Goal: Information Seeking & Learning: Learn about a topic

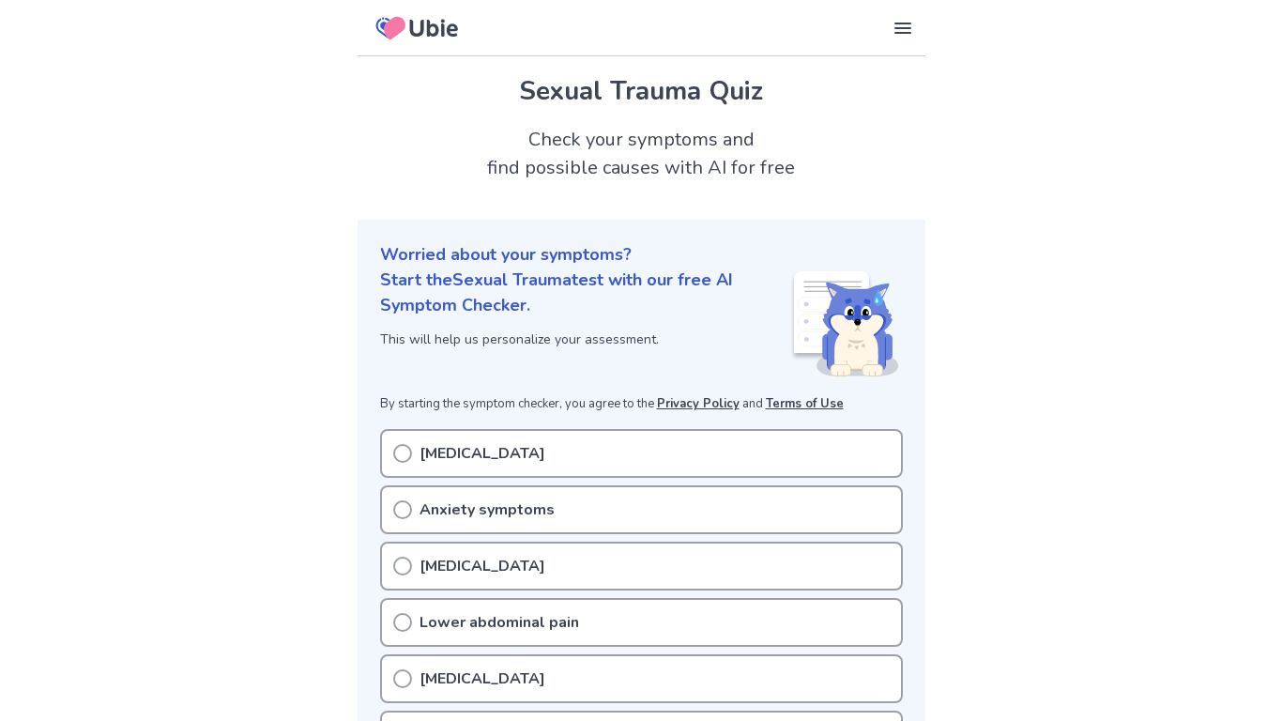
click at [395, 449] on icon at bounding box center [402, 453] width 19 height 19
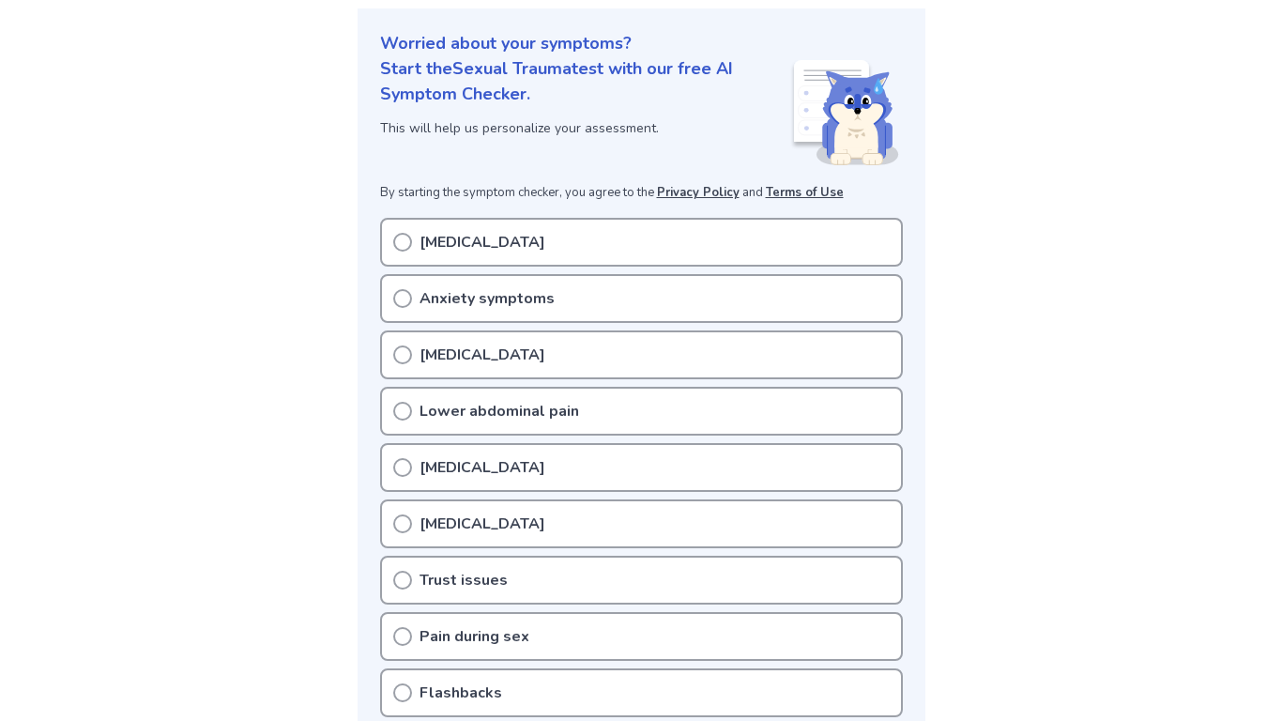
scroll to position [205, 0]
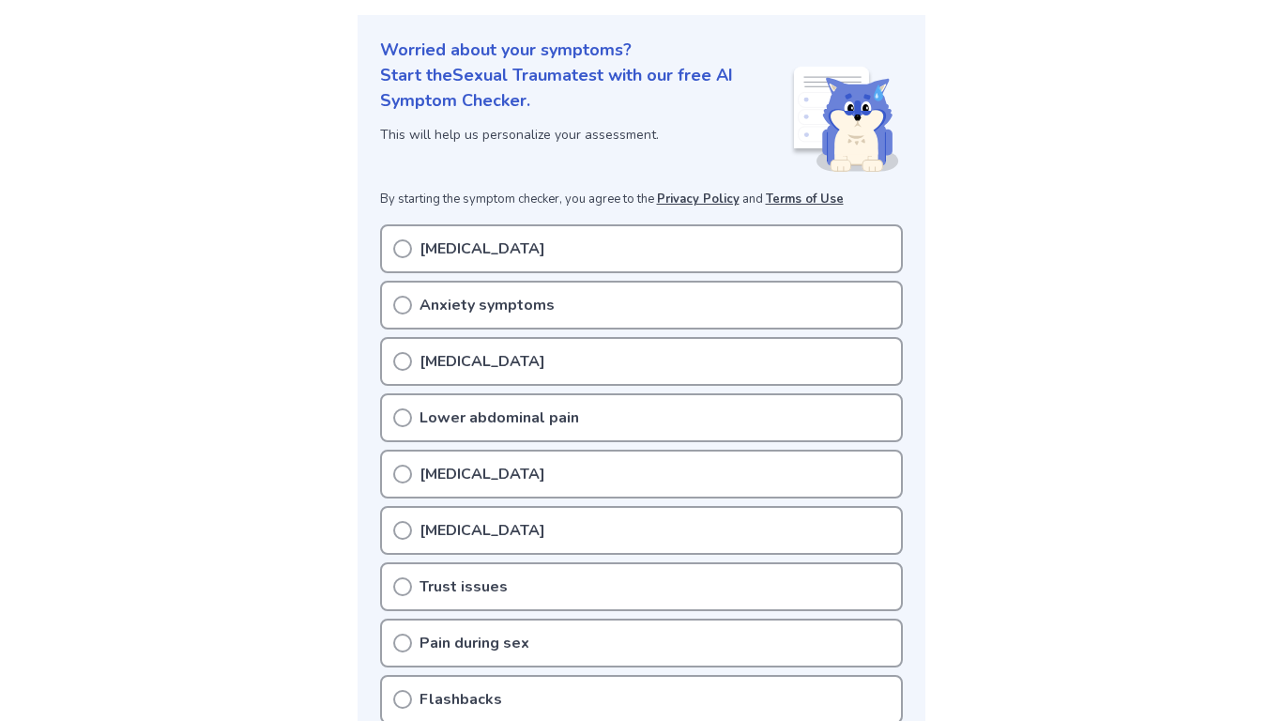
click at [421, 369] on p "[MEDICAL_DATA]" at bounding box center [482, 361] width 126 height 23
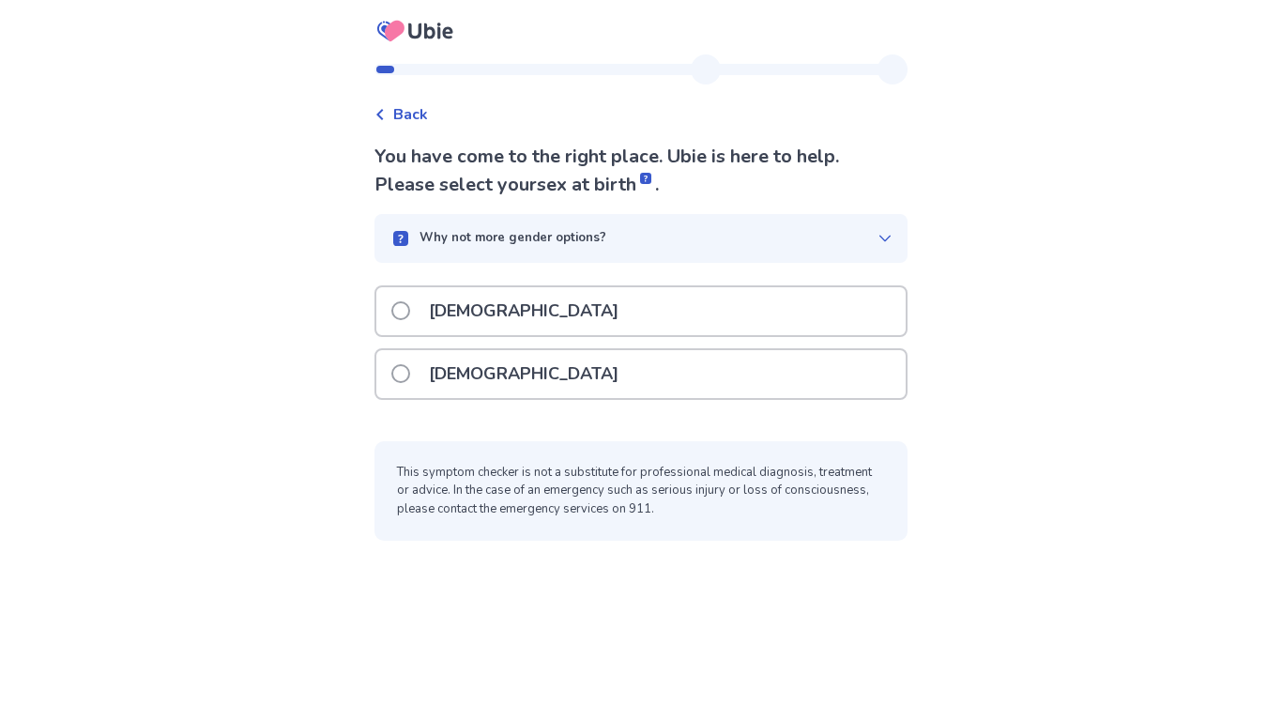
click at [485, 380] on p "Female" at bounding box center [524, 374] width 212 height 48
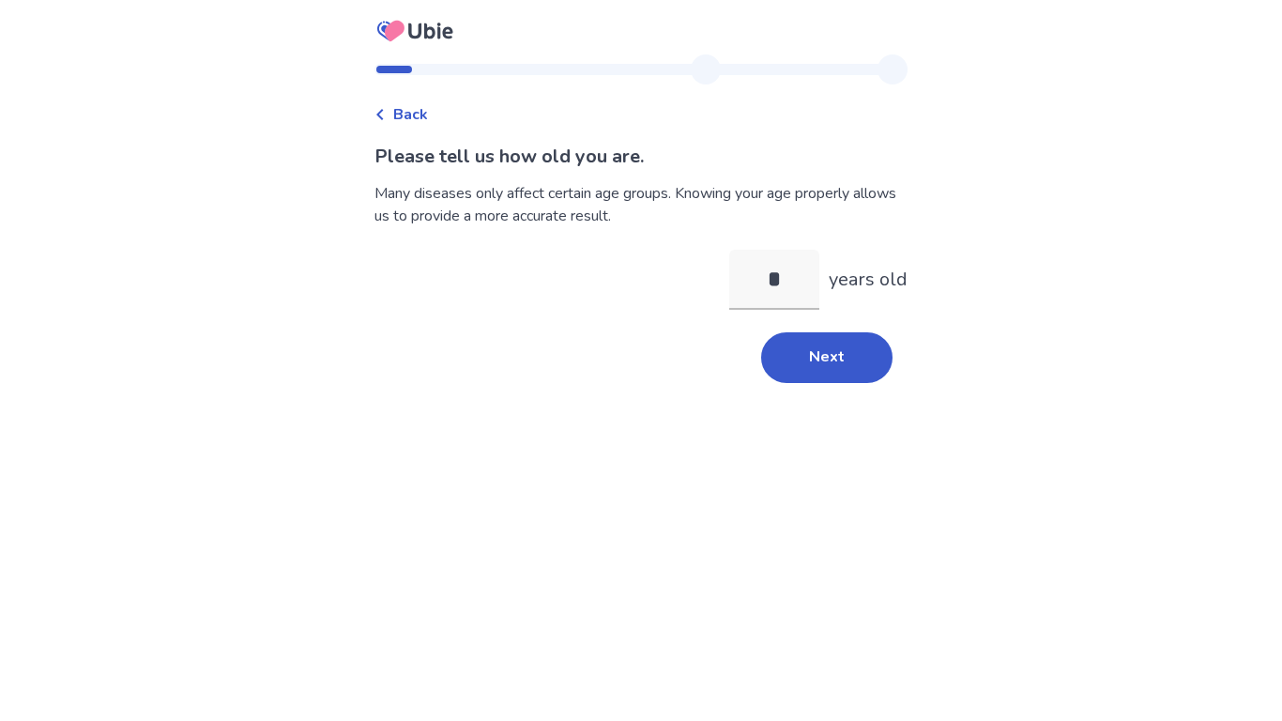
type input "**"
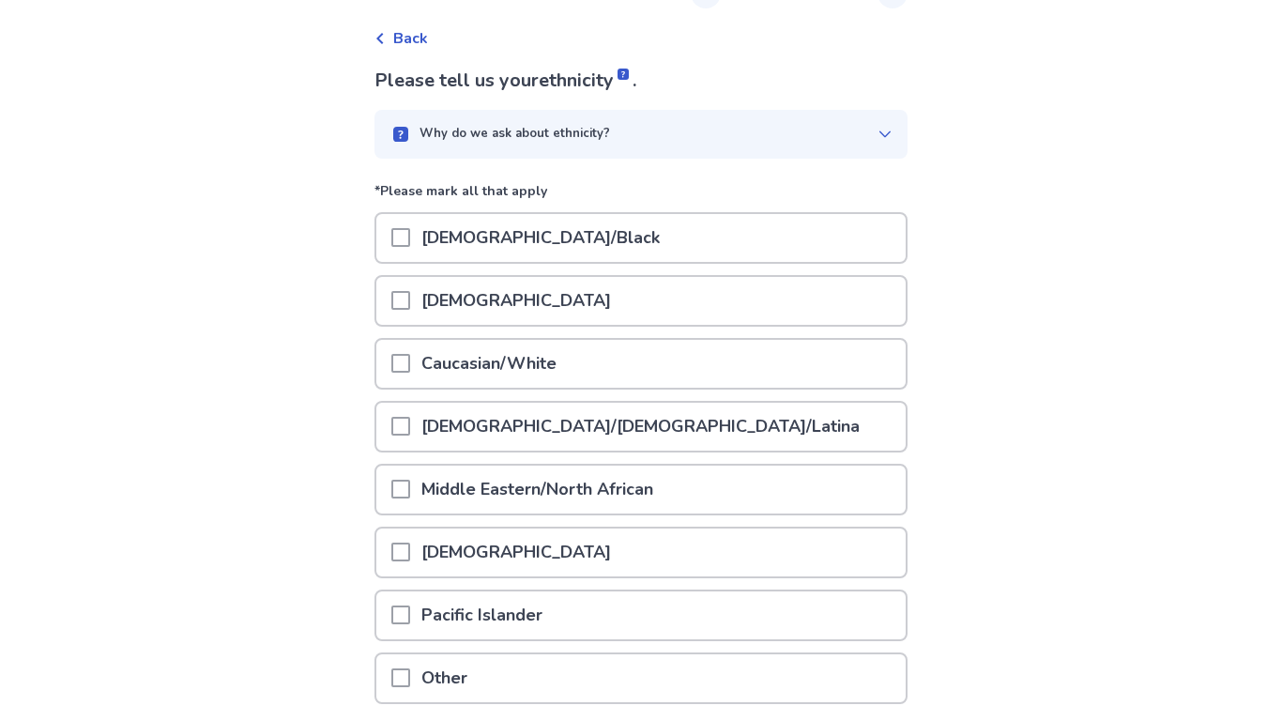
scroll to position [80, 0]
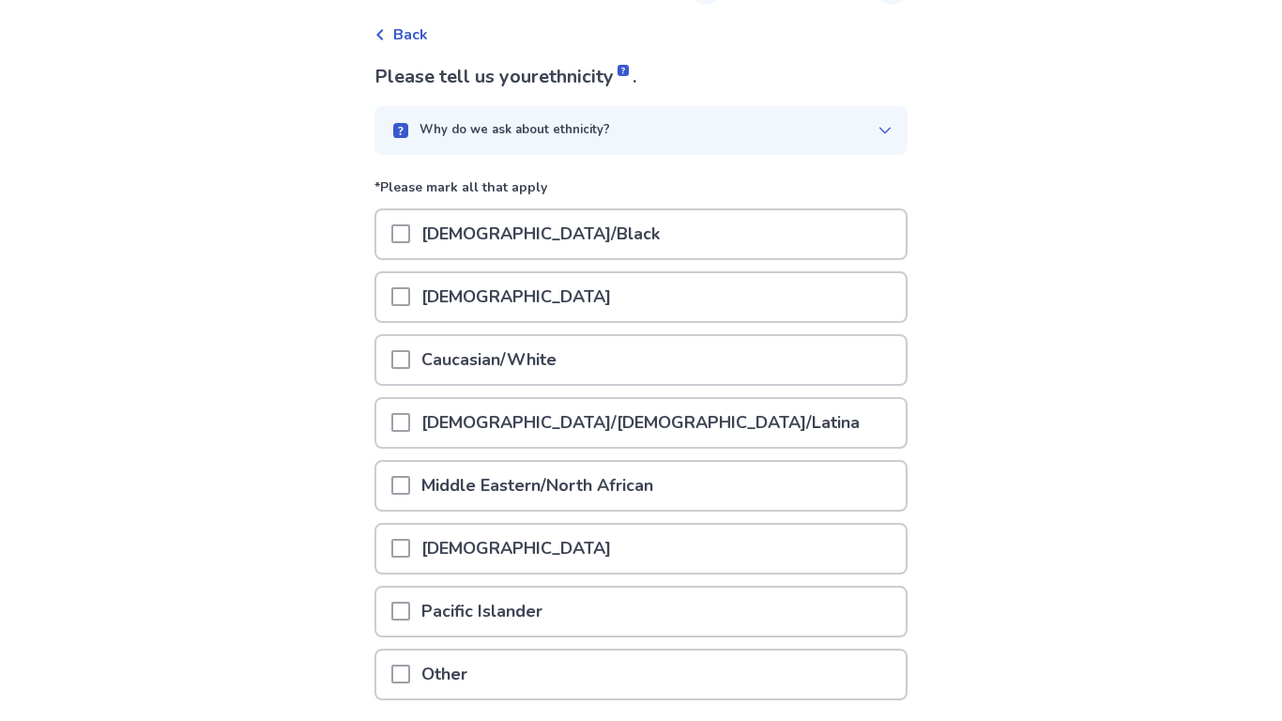
click at [496, 381] on p "Caucasian/White" at bounding box center [489, 360] width 158 height 48
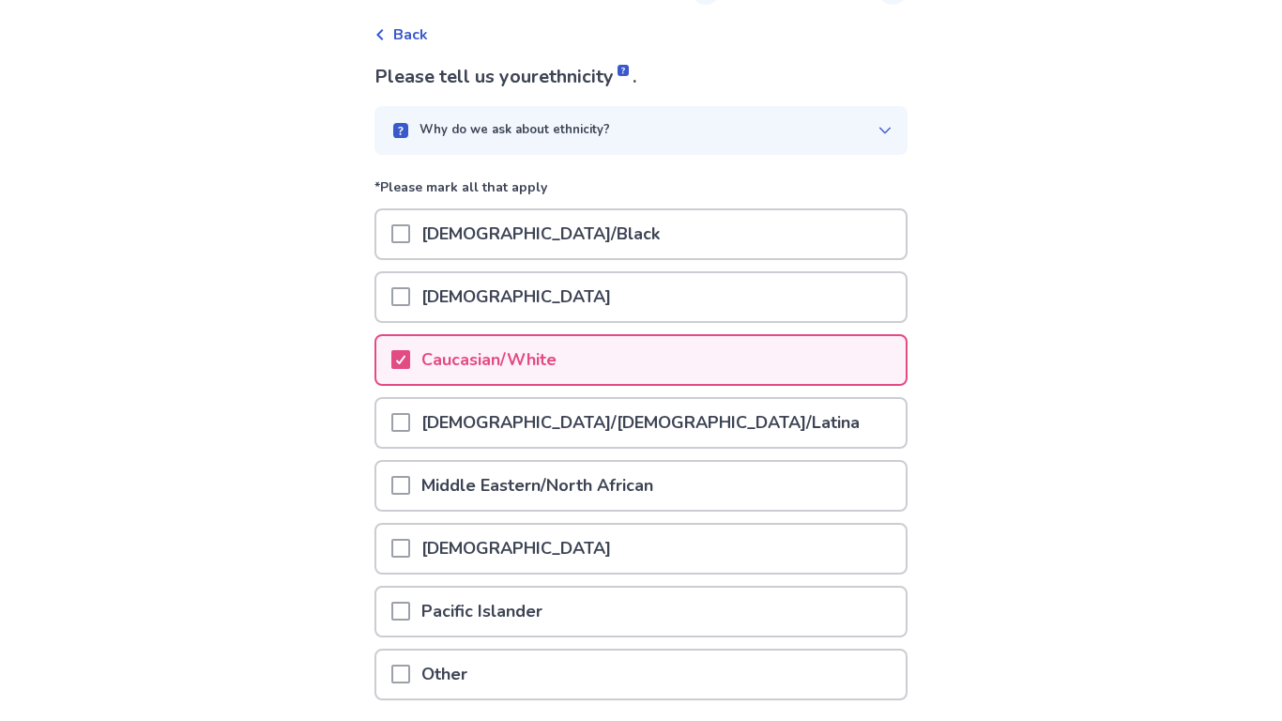
scroll to position [226, 0]
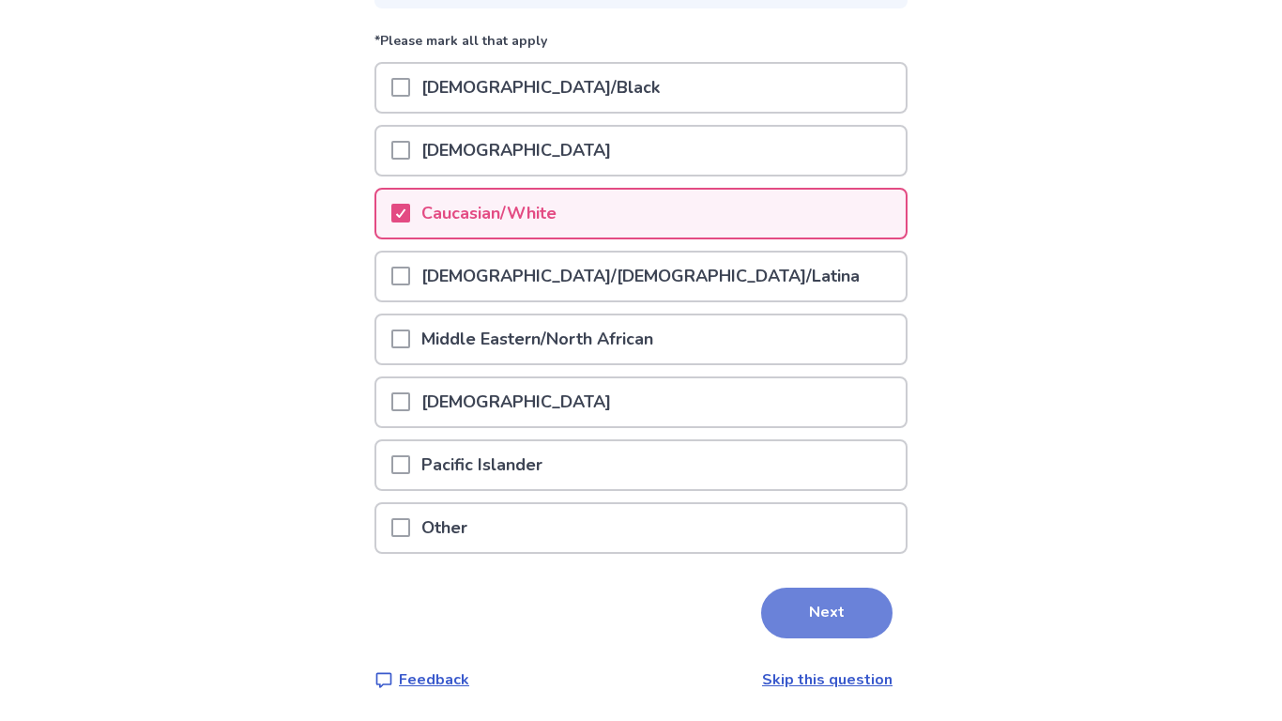
click at [761, 604] on button "Next" at bounding box center [826, 612] width 131 height 51
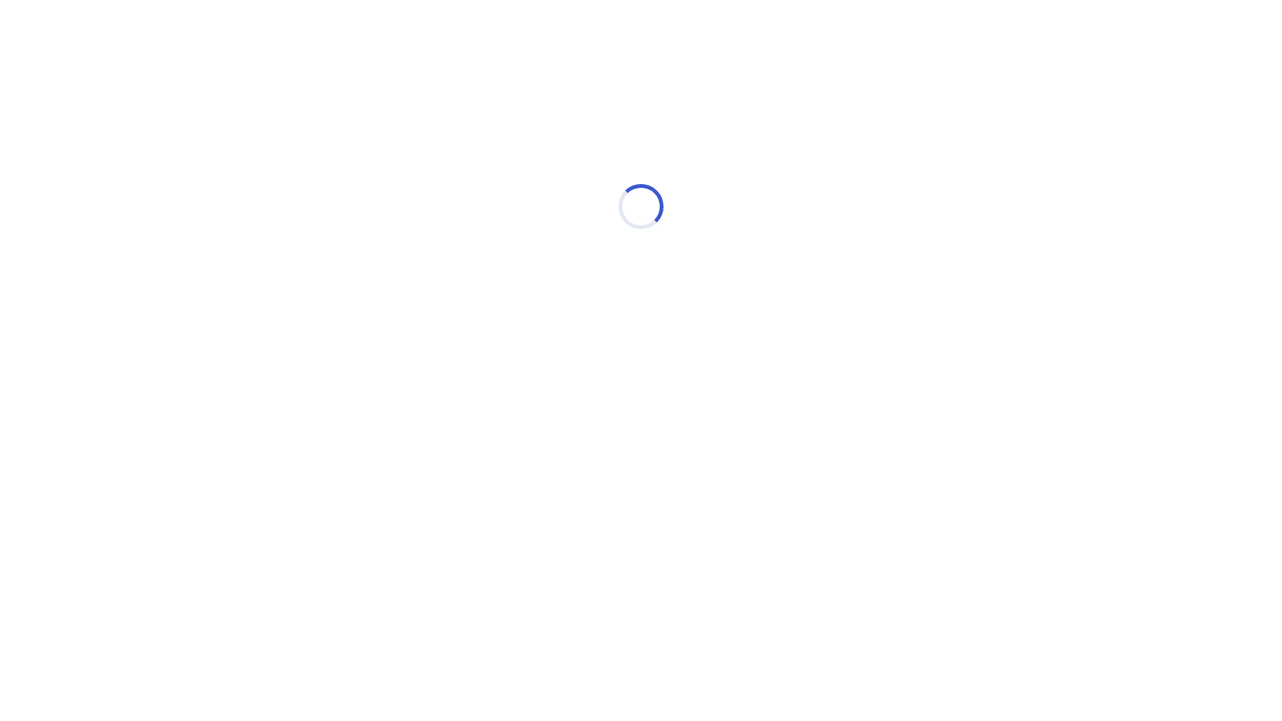
scroll to position [0, 0]
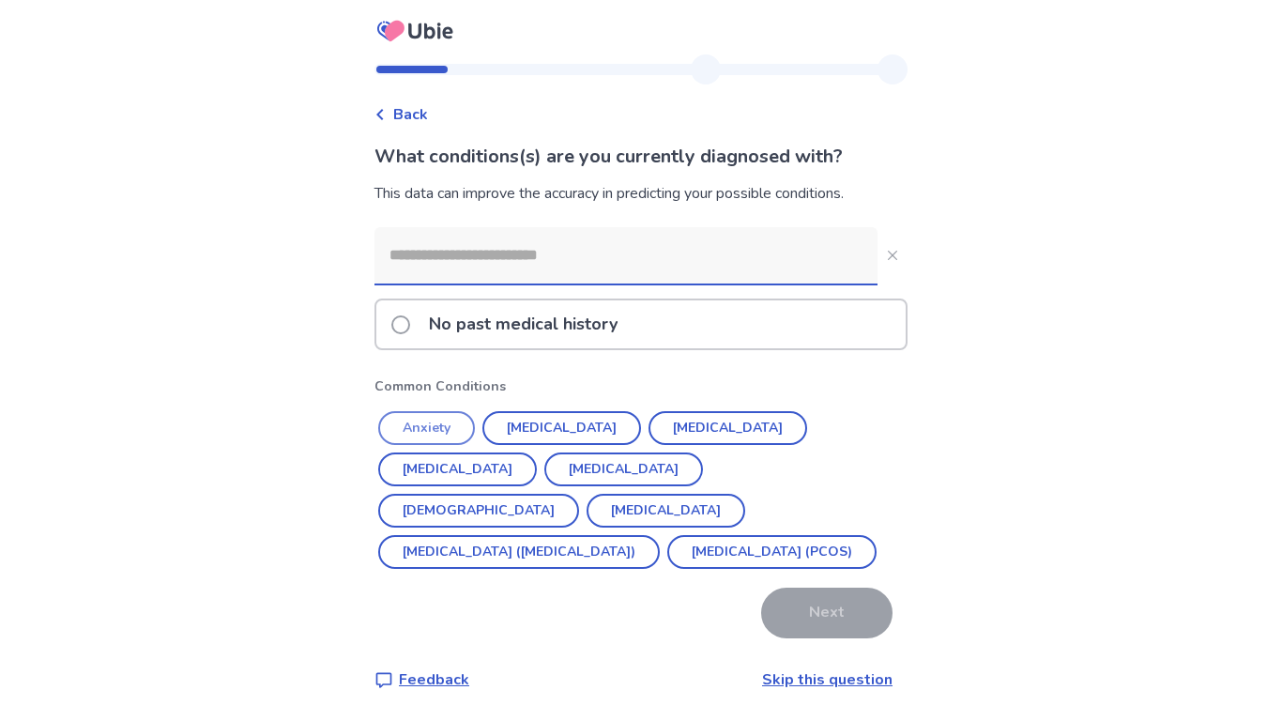
click at [435, 439] on button "Anxiety" at bounding box center [426, 428] width 97 height 34
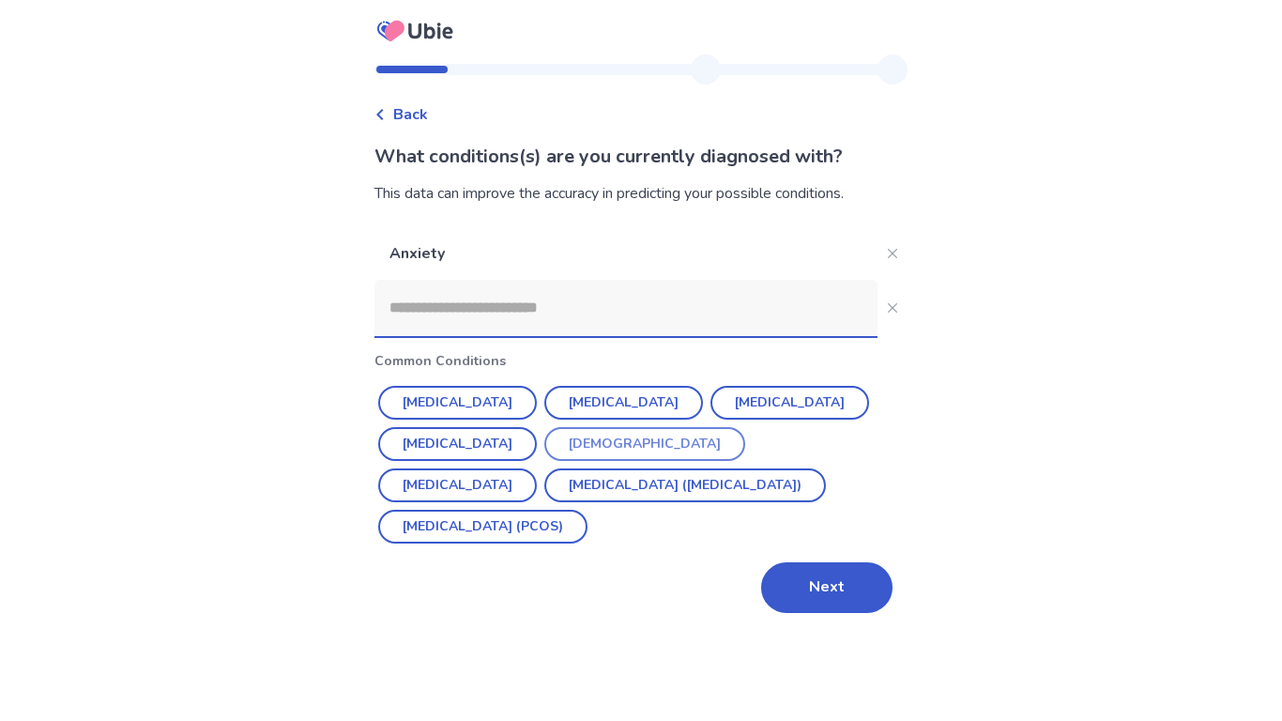
click at [591, 439] on button "Asthma" at bounding box center [644, 444] width 201 height 34
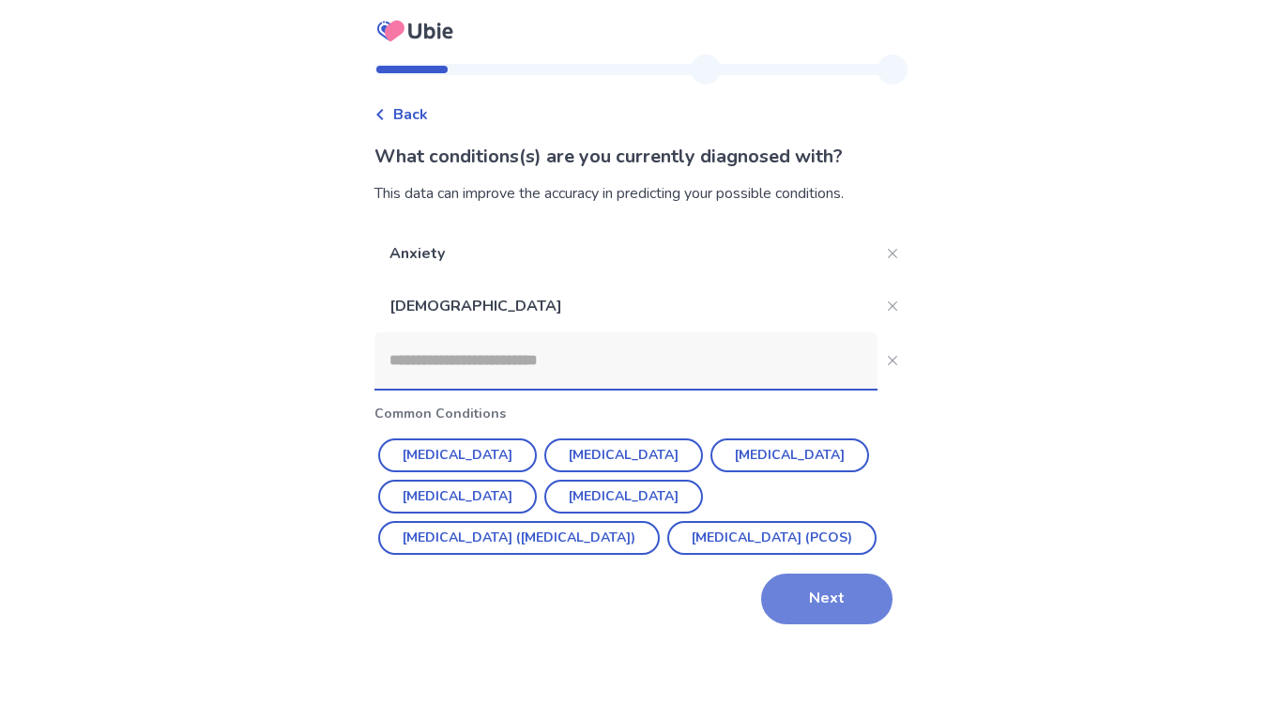
click at [794, 624] on button "Next" at bounding box center [826, 598] width 131 height 51
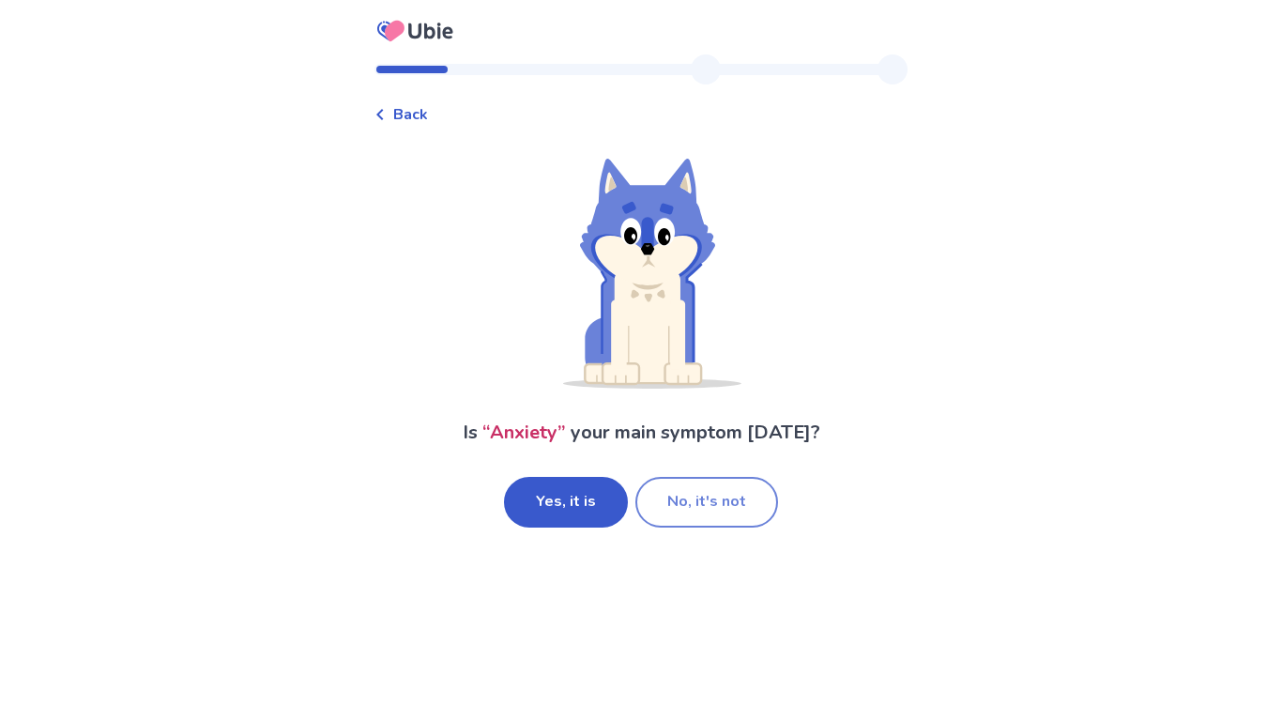
click at [662, 503] on button "No, it's not" at bounding box center [706, 502] width 143 height 51
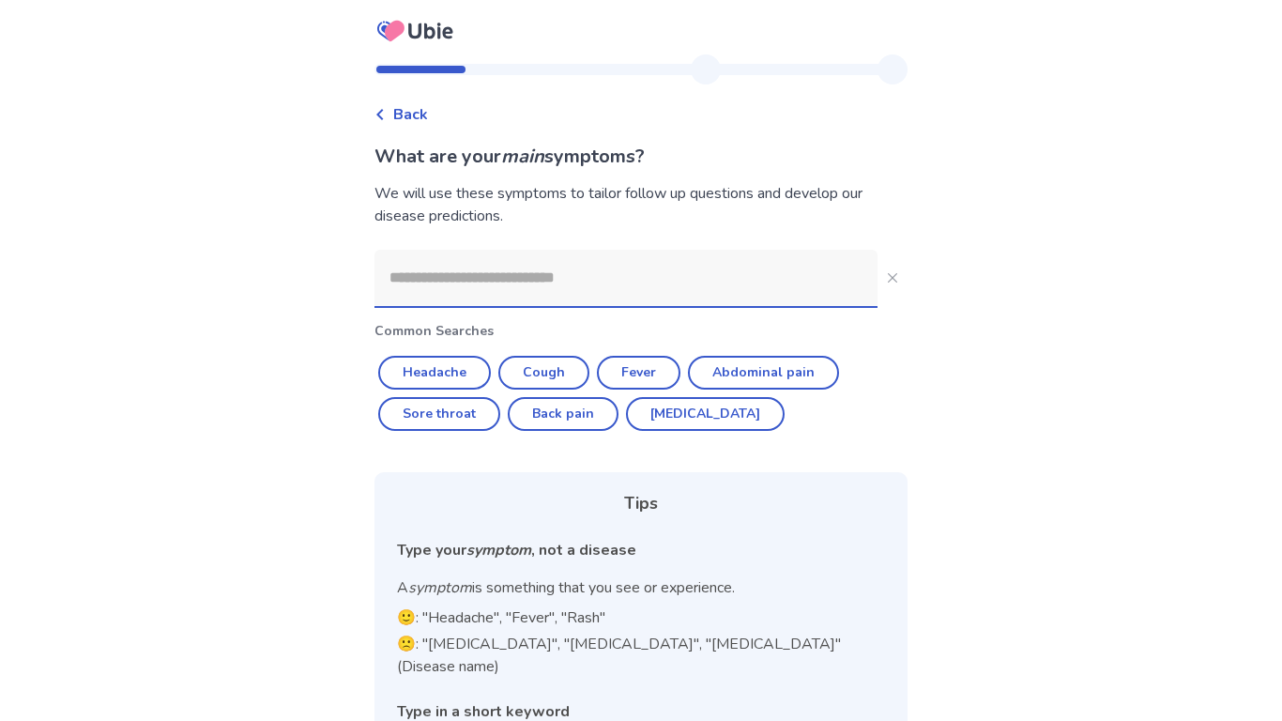
click at [694, 294] on input at bounding box center [625, 278] width 503 height 56
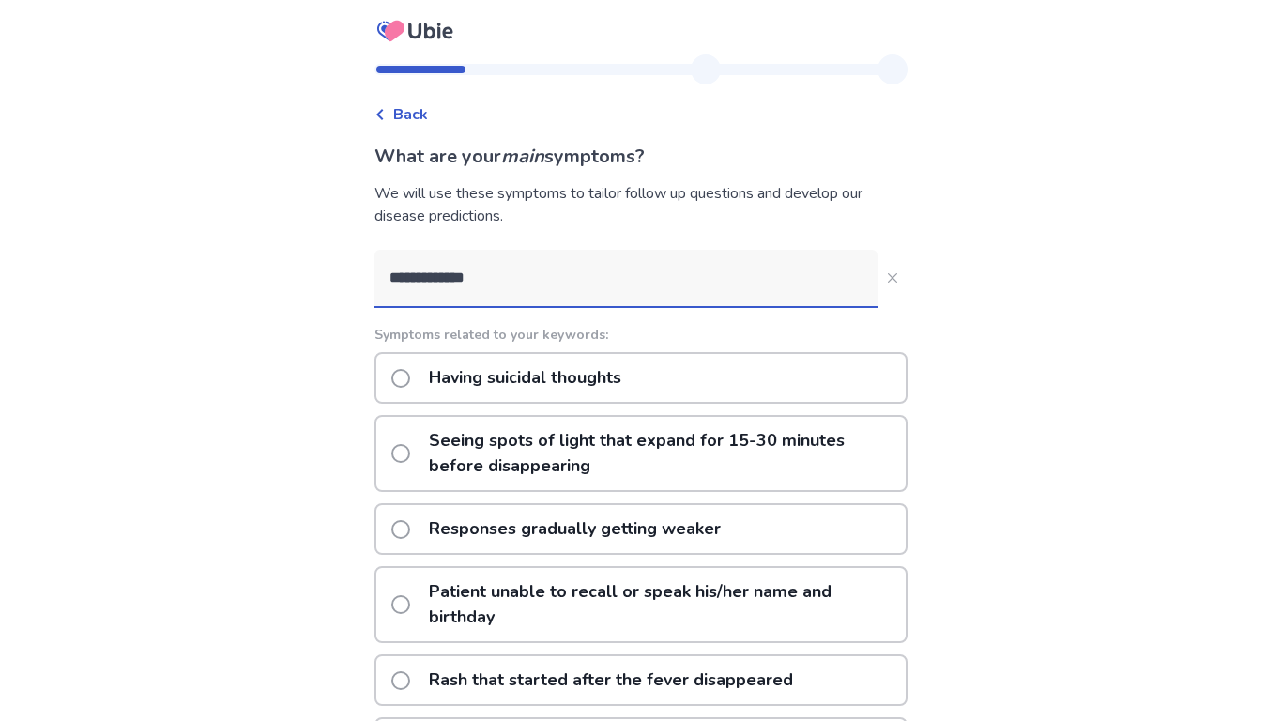
click at [428, 284] on input "**********" at bounding box center [625, 278] width 503 height 56
type input "**********"
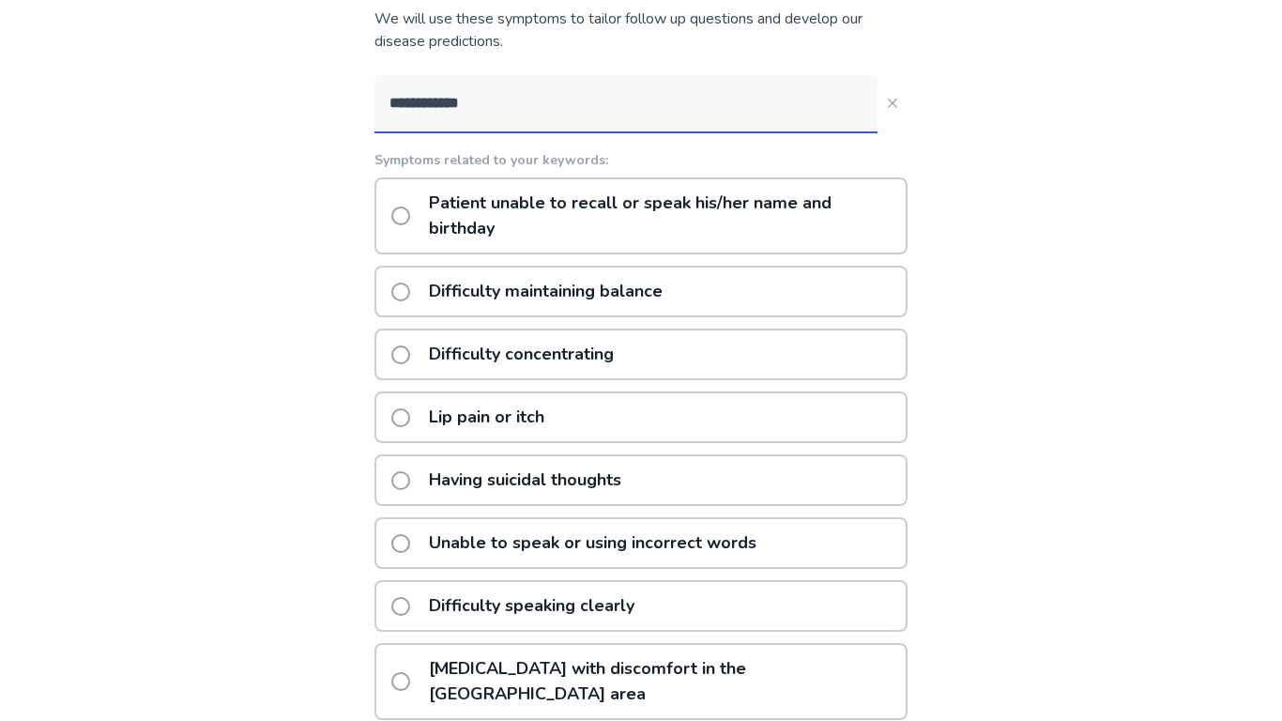
scroll to position [175, 0]
click at [495, 464] on p "Having suicidal thoughts" at bounding box center [525, 479] width 215 height 48
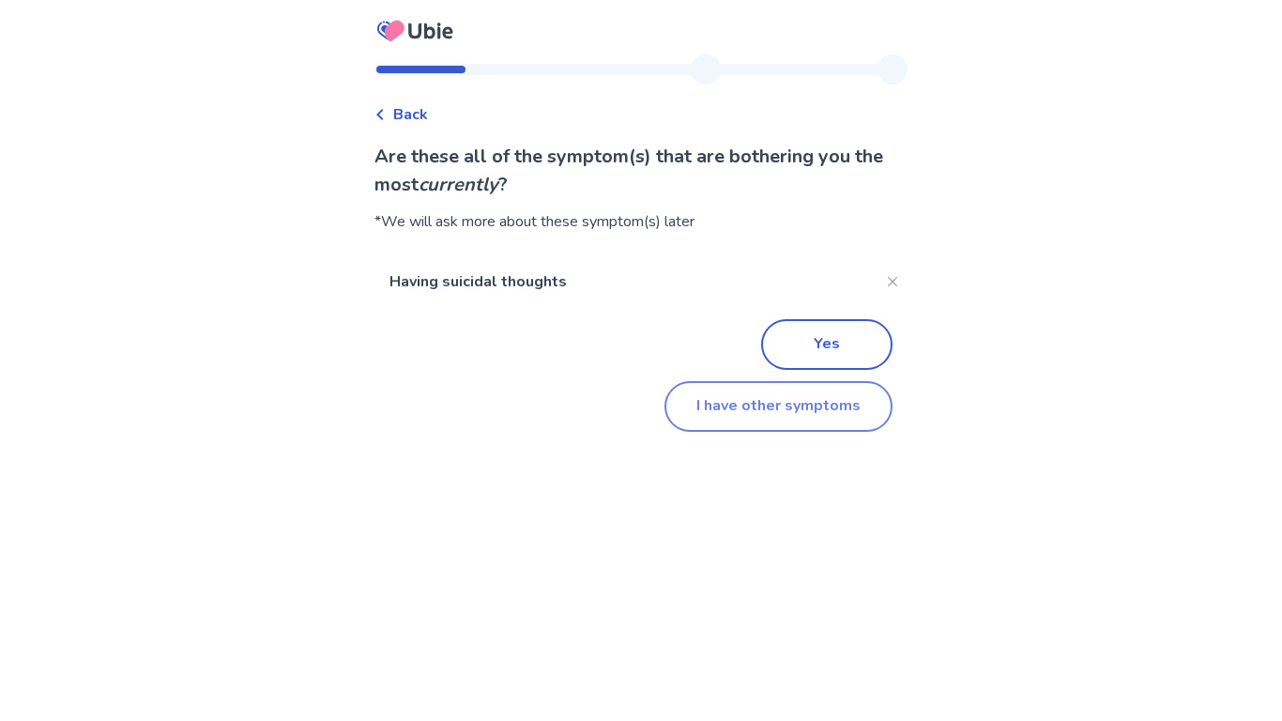
click at [752, 408] on button "I have other symptoms" at bounding box center [778, 406] width 228 height 51
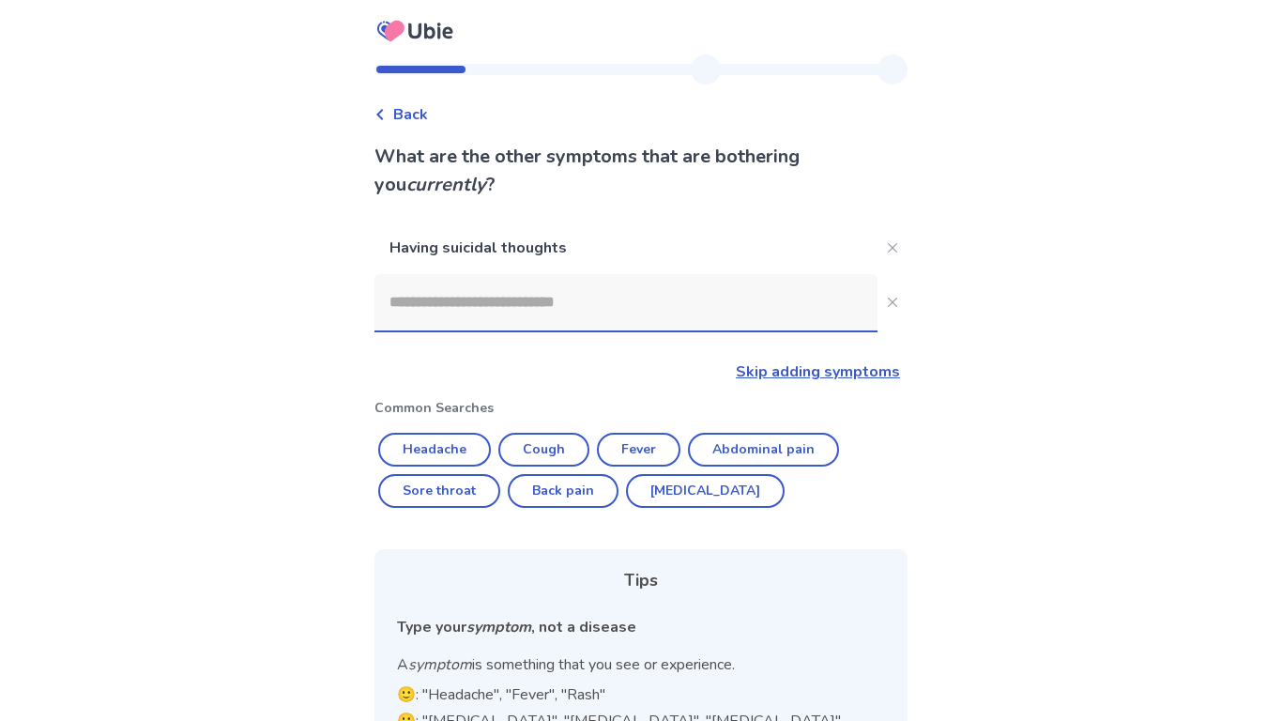
click at [615, 322] on input at bounding box center [625, 302] width 503 height 56
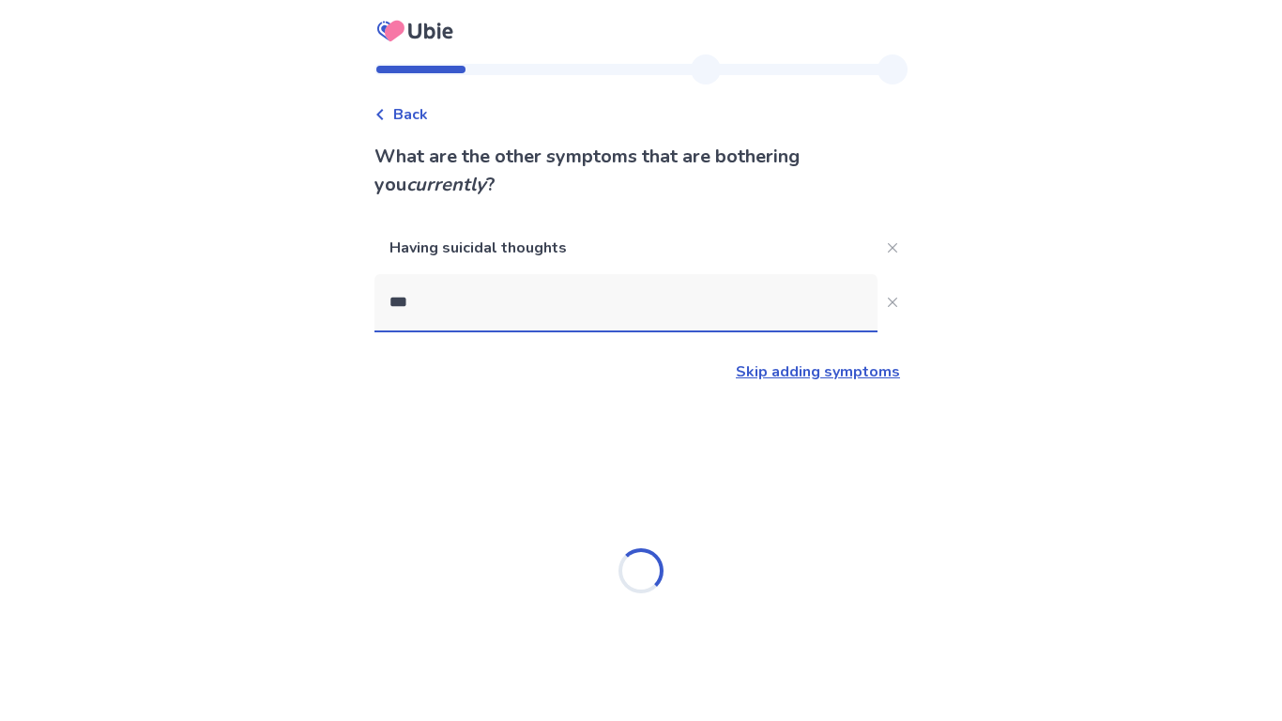
type input "****"
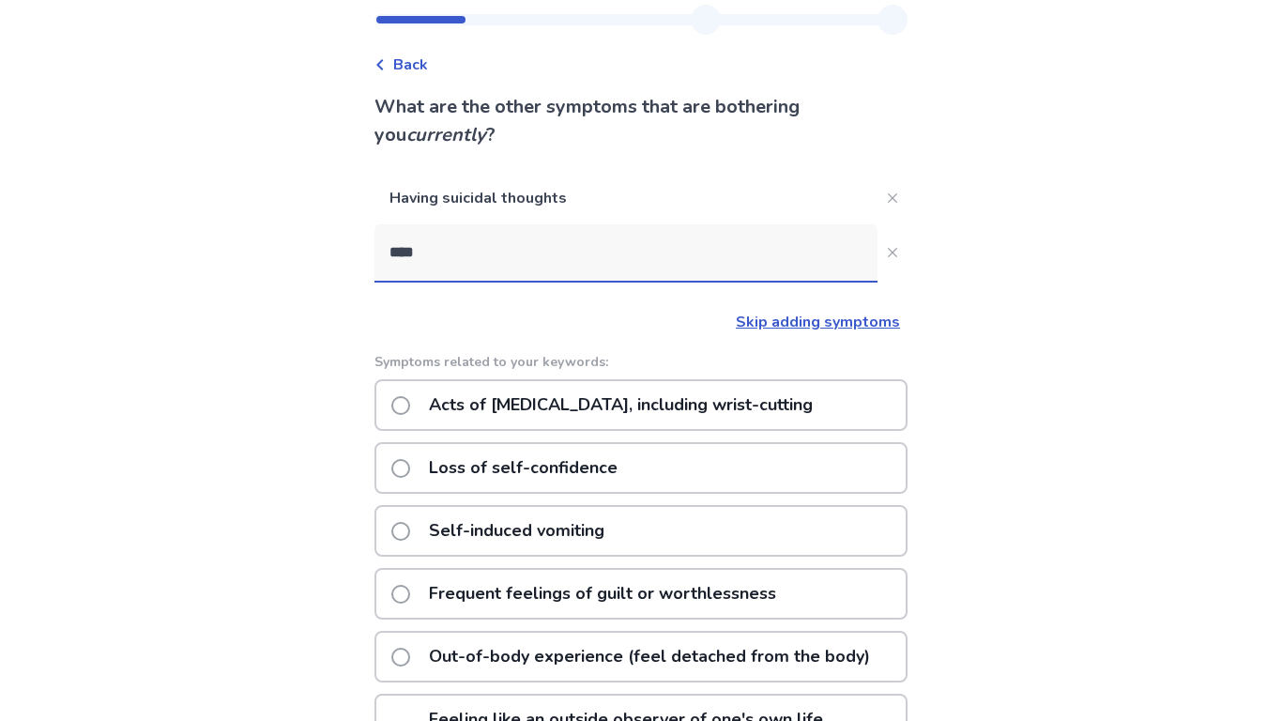
scroll to position [60, 0]
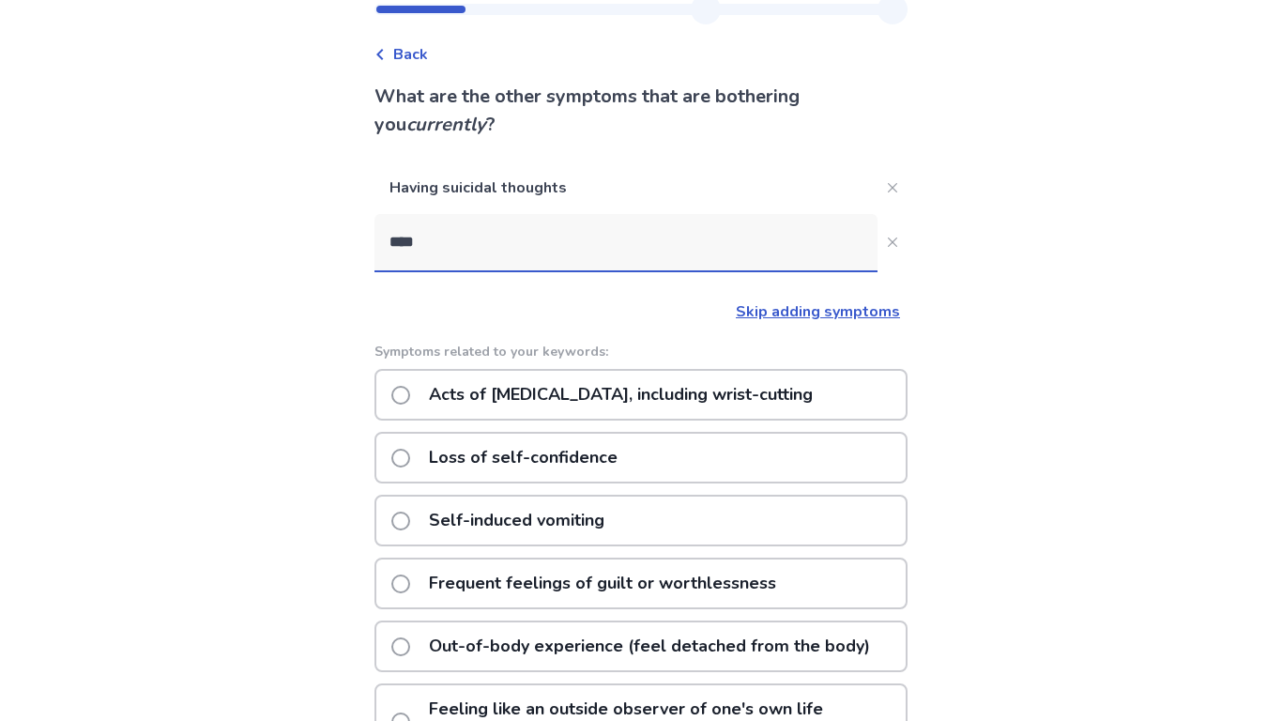
click at [531, 643] on p "Out-of-body experience (feel detached from the body)" at bounding box center [650, 646] width 464 height 48
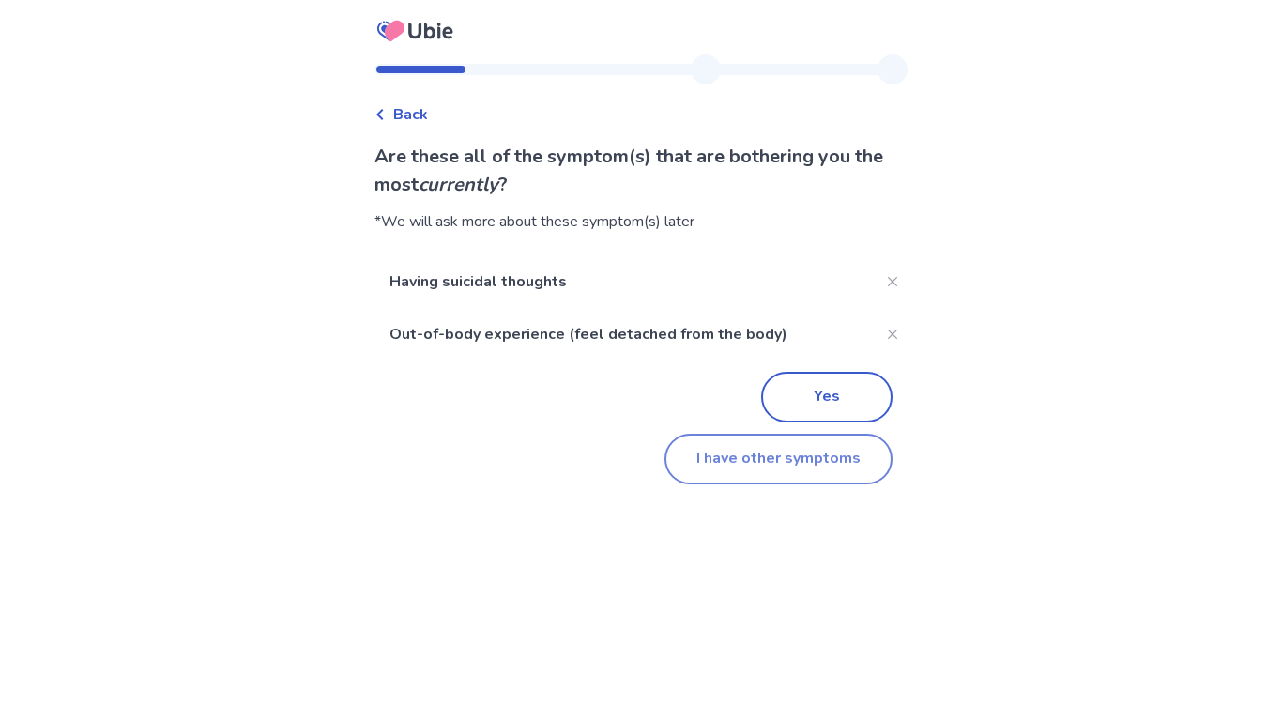
click at [748, 450] on button "I have other symptoms" at bounding box center [778, 459] width 228 height 51
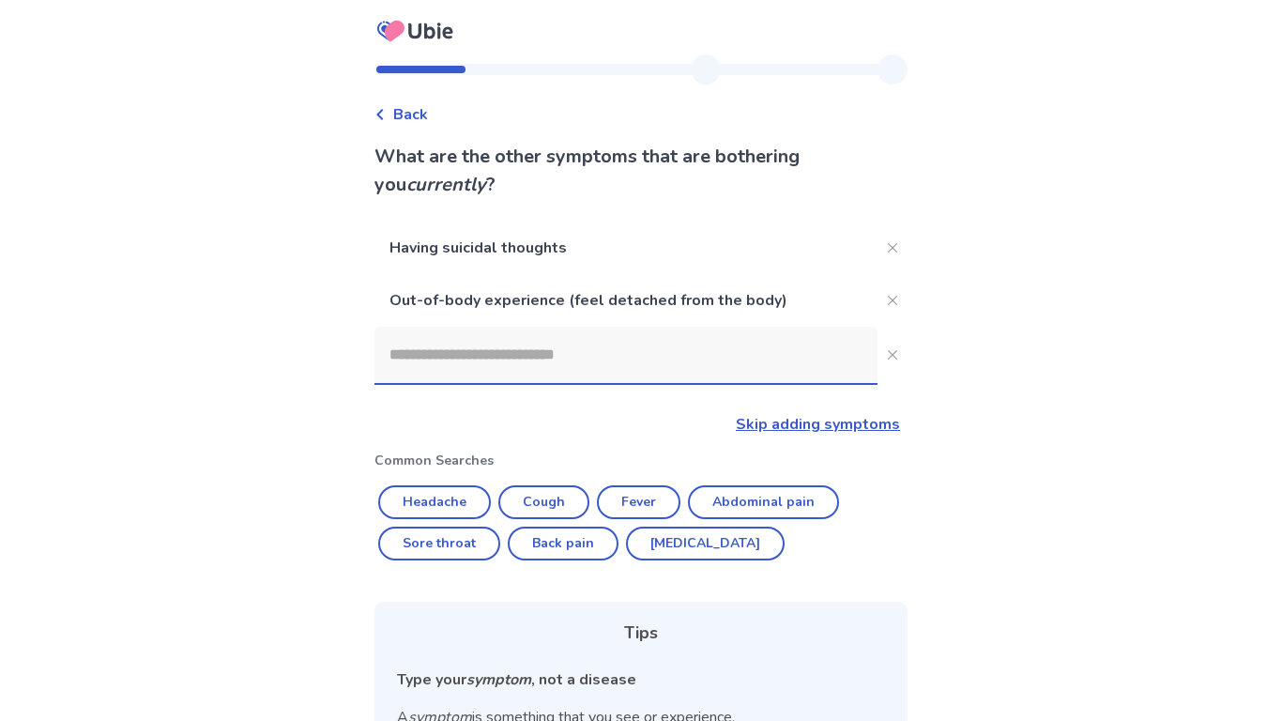
click at [618, 360] on input at bounding box center [625, 355] width 503 height 56
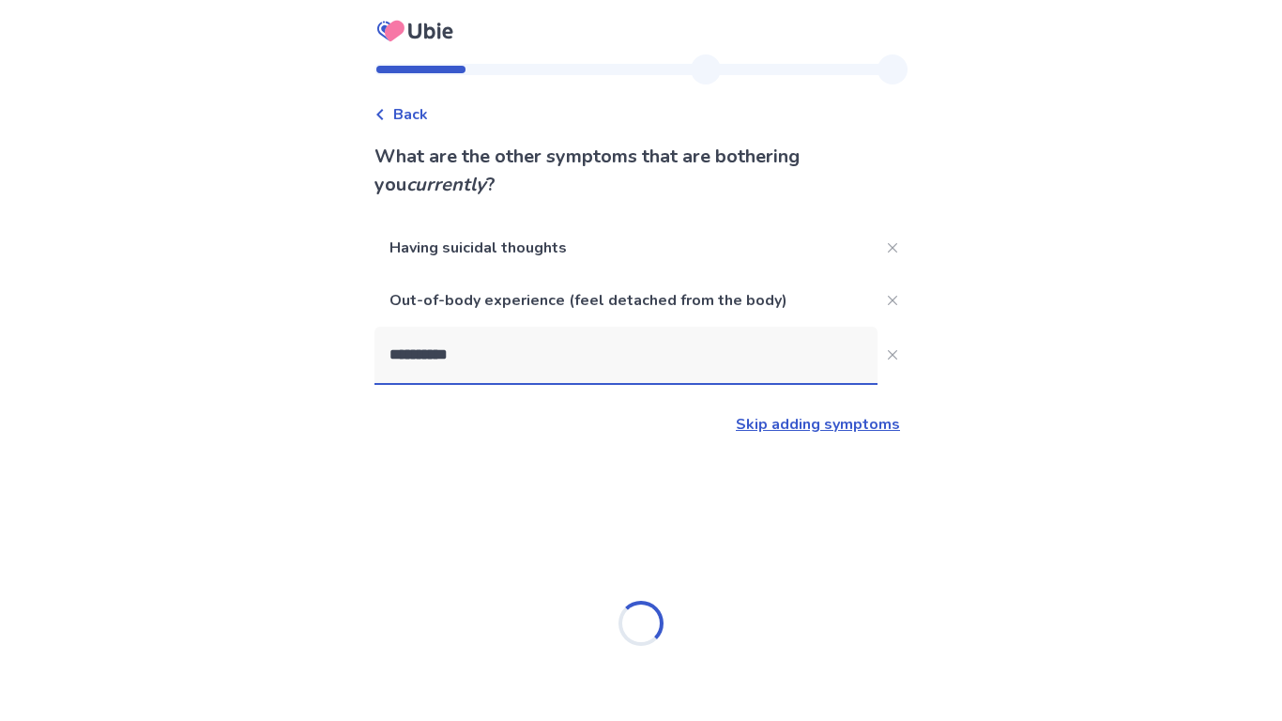
type input "**********"
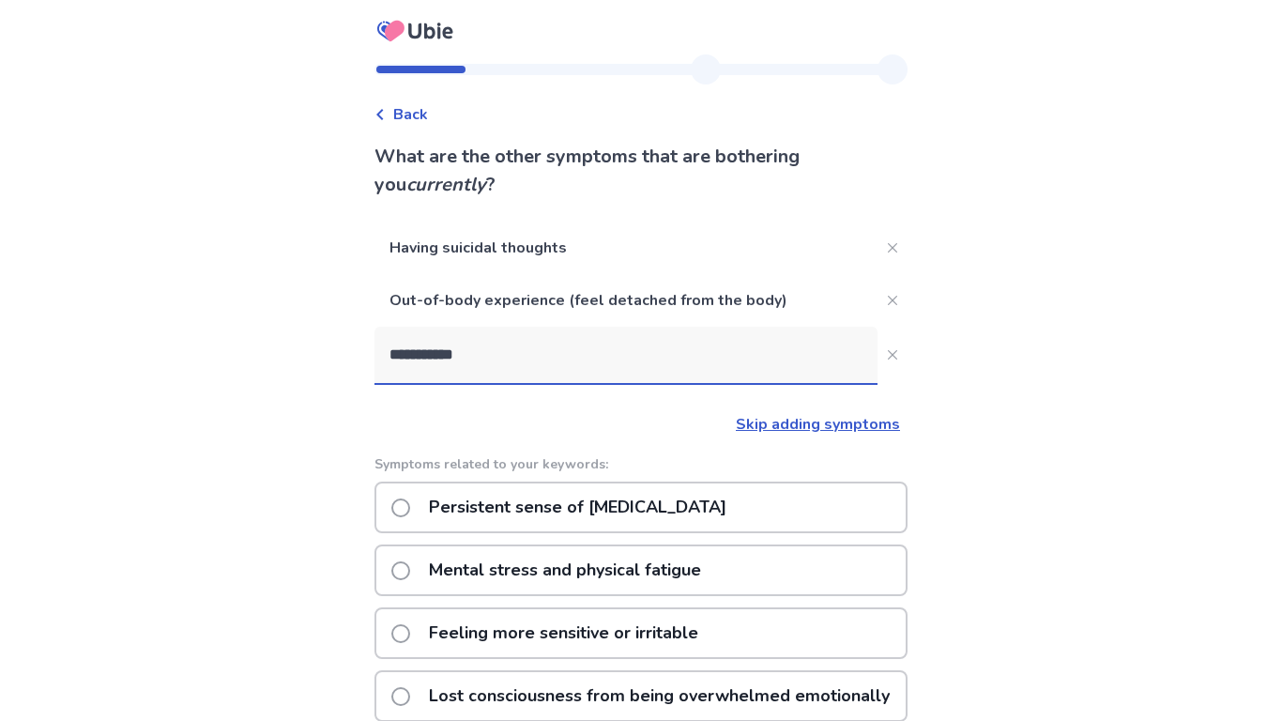
click at [633, 563] on p "Mental stress and physical fatigue" at bounding box center [565, 570] width 295 height 48
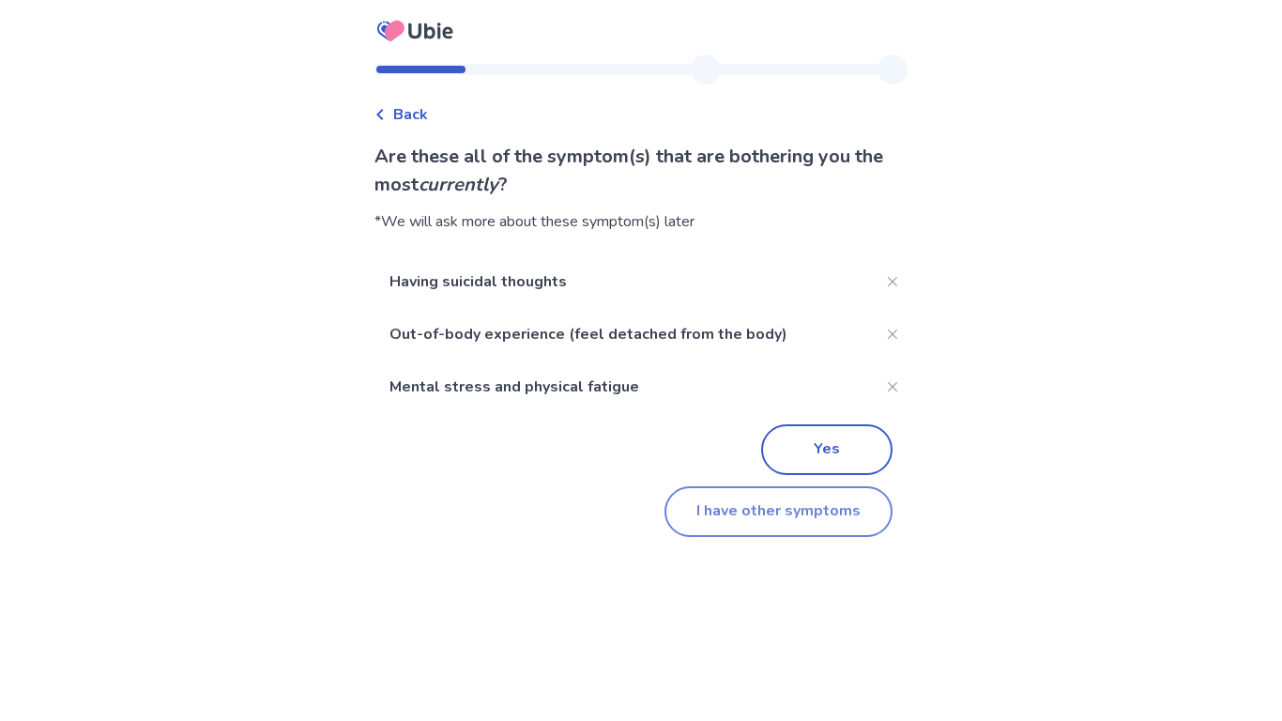
click at [777, 511] on button "I have other symptoms" at bounding box center [778, 511] width 228 height 51
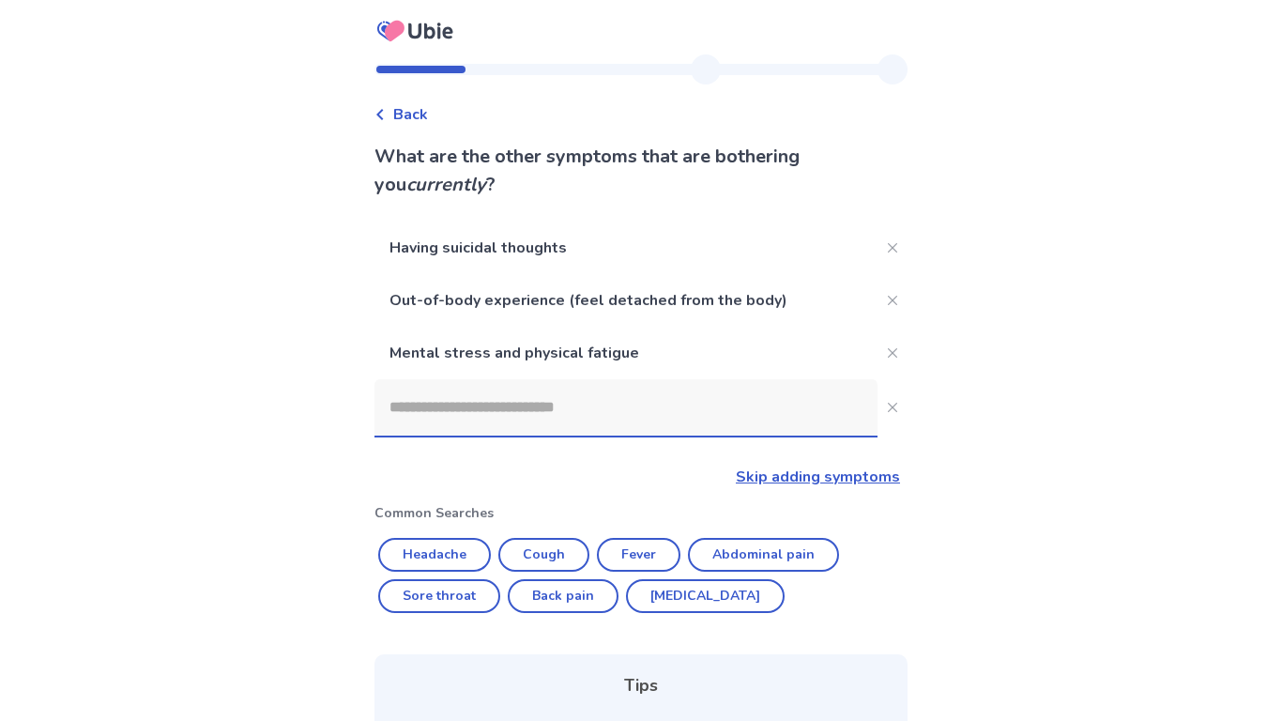
click at [694, 418] on input at bounding box center [625, 407] width 503 height 56
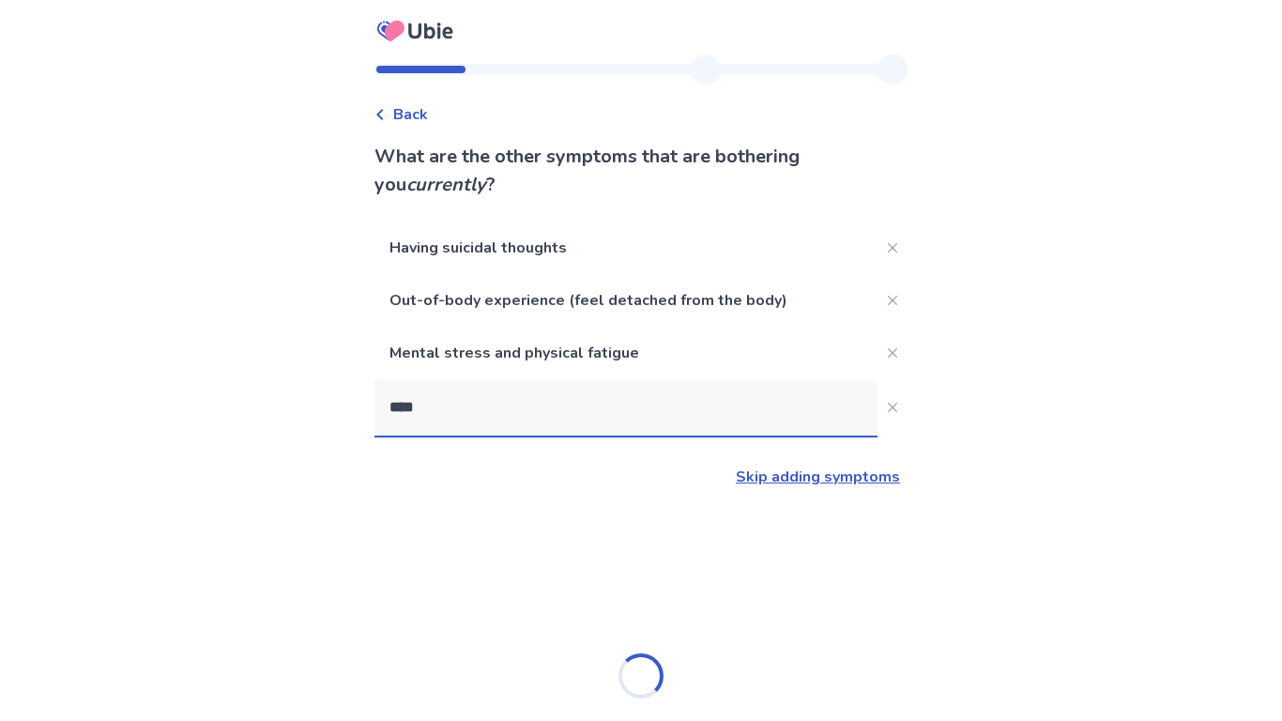
type input "*****"
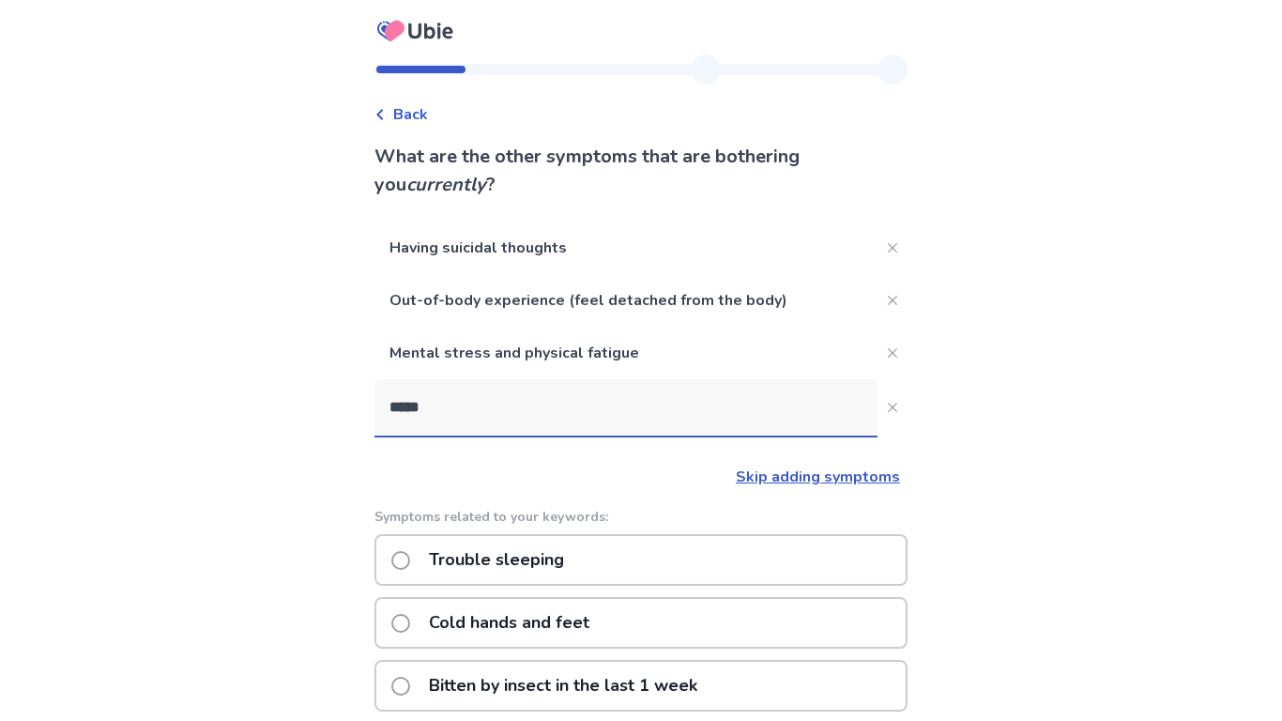
click at [545, 553] on p "Trouble sleeping" at bounding box center [497, 560] width 158 height 48
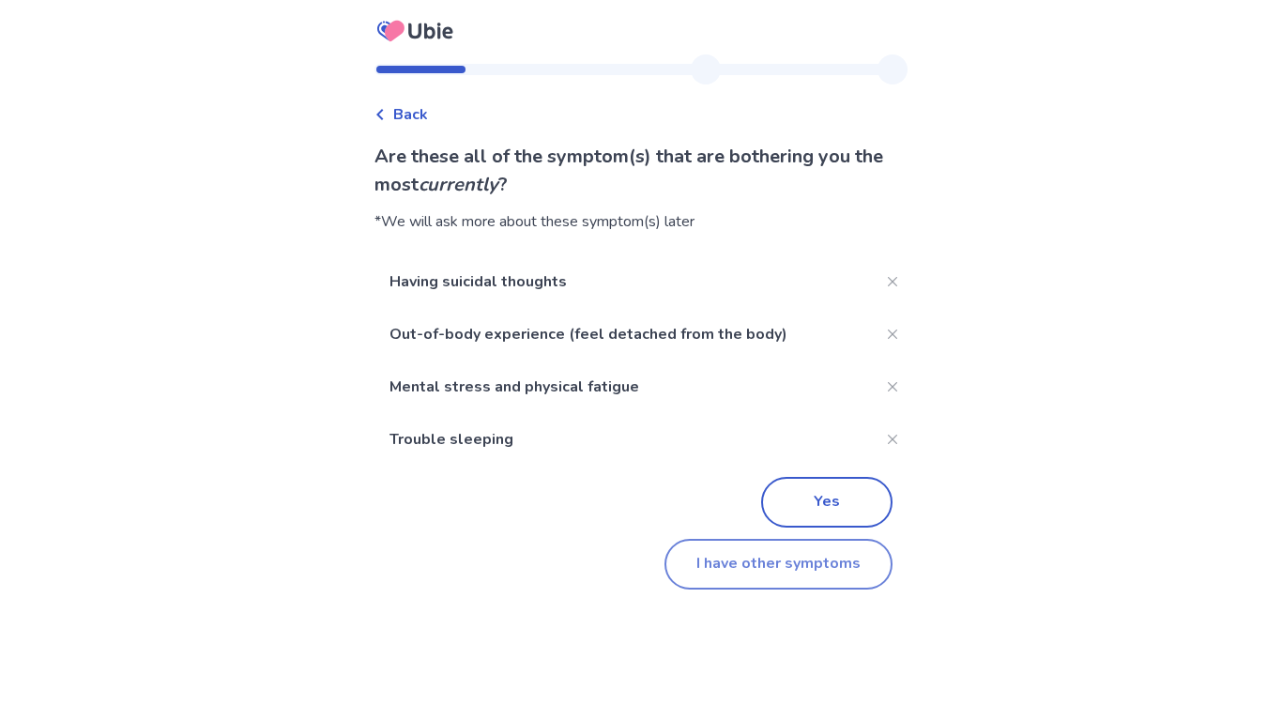
click at [788, 563] on button "I have other symptoms" at bounding box center [778, 564] width 228 height 51
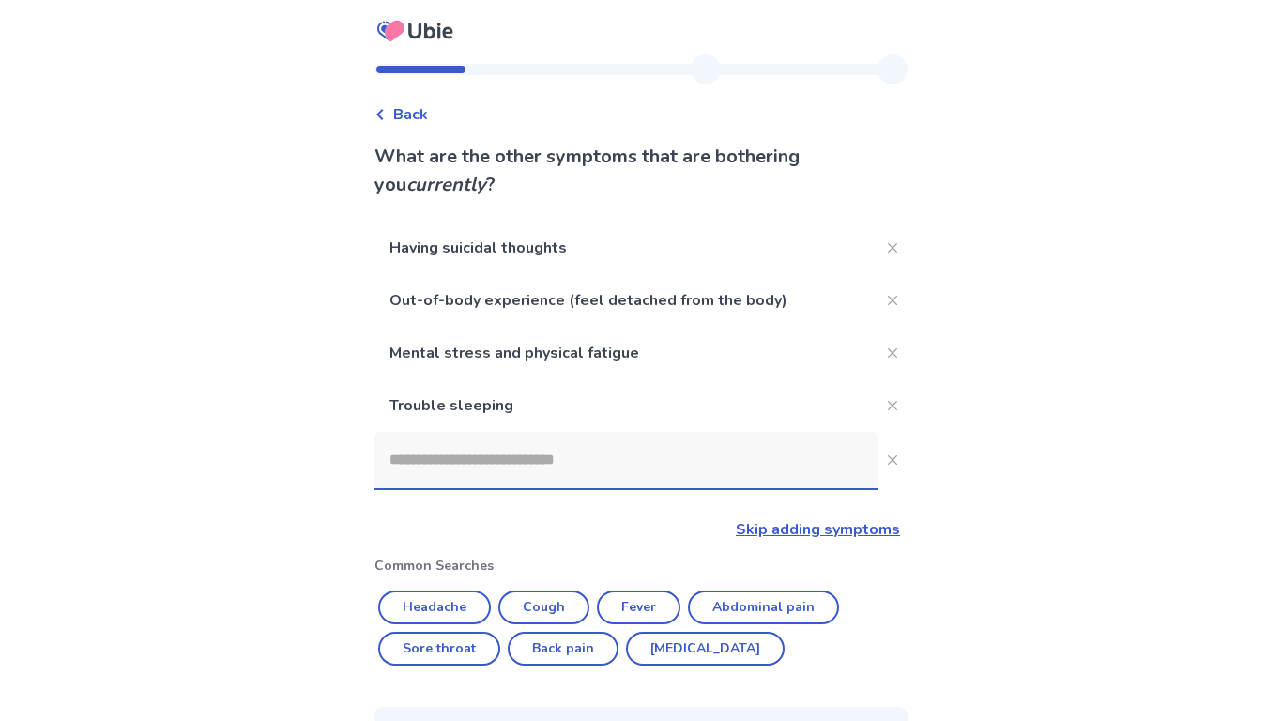
click at [703, 460] on input at bounding box center [625, 460] width 503 height 56
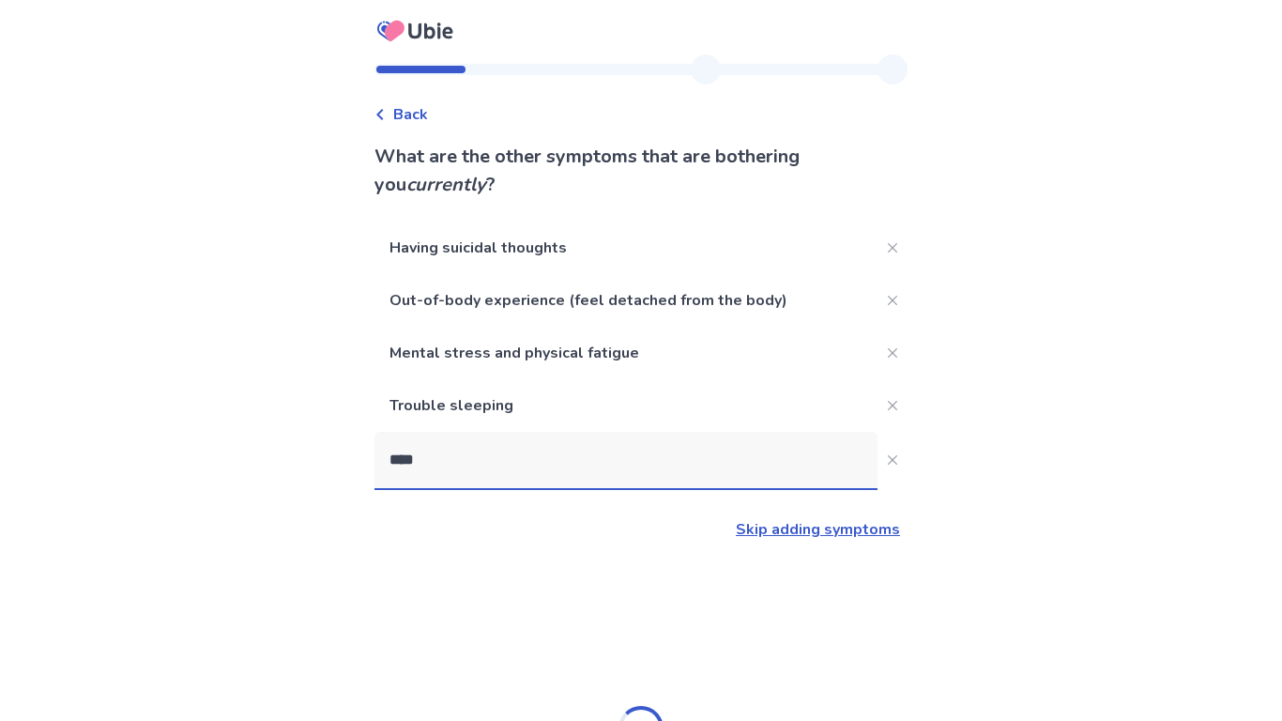
type input "*****"
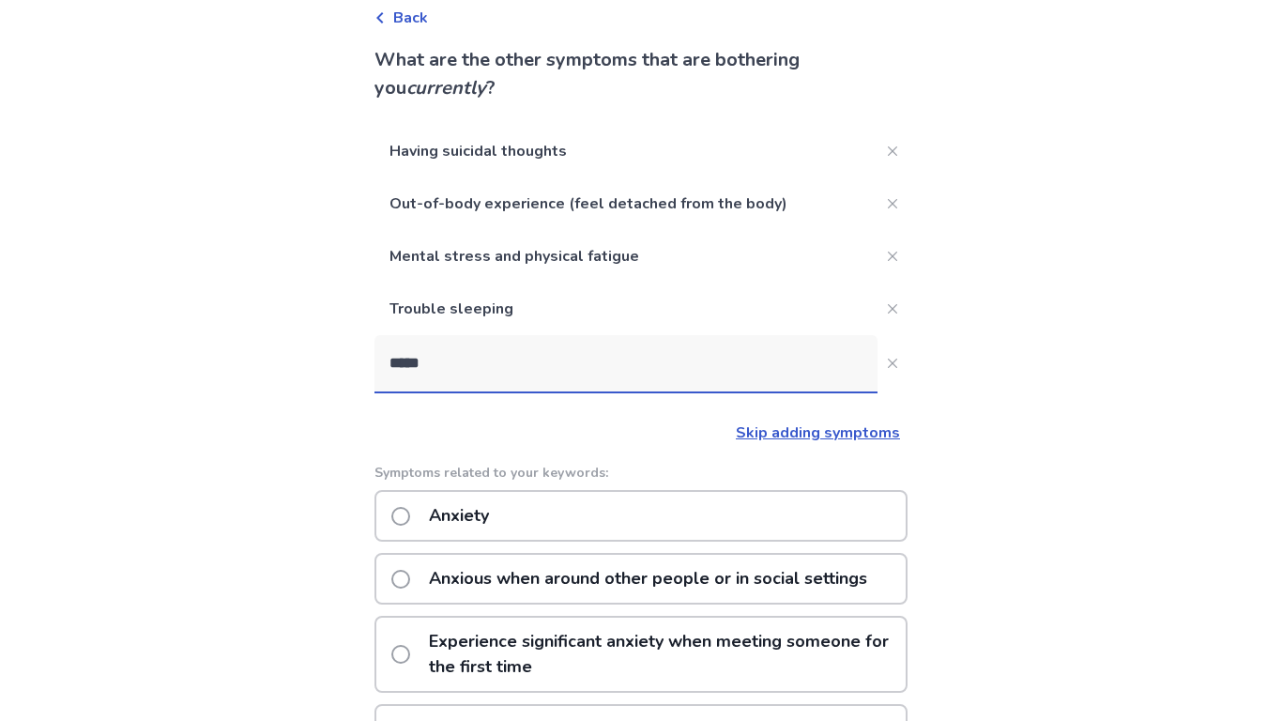
scroll to position [115, 0]
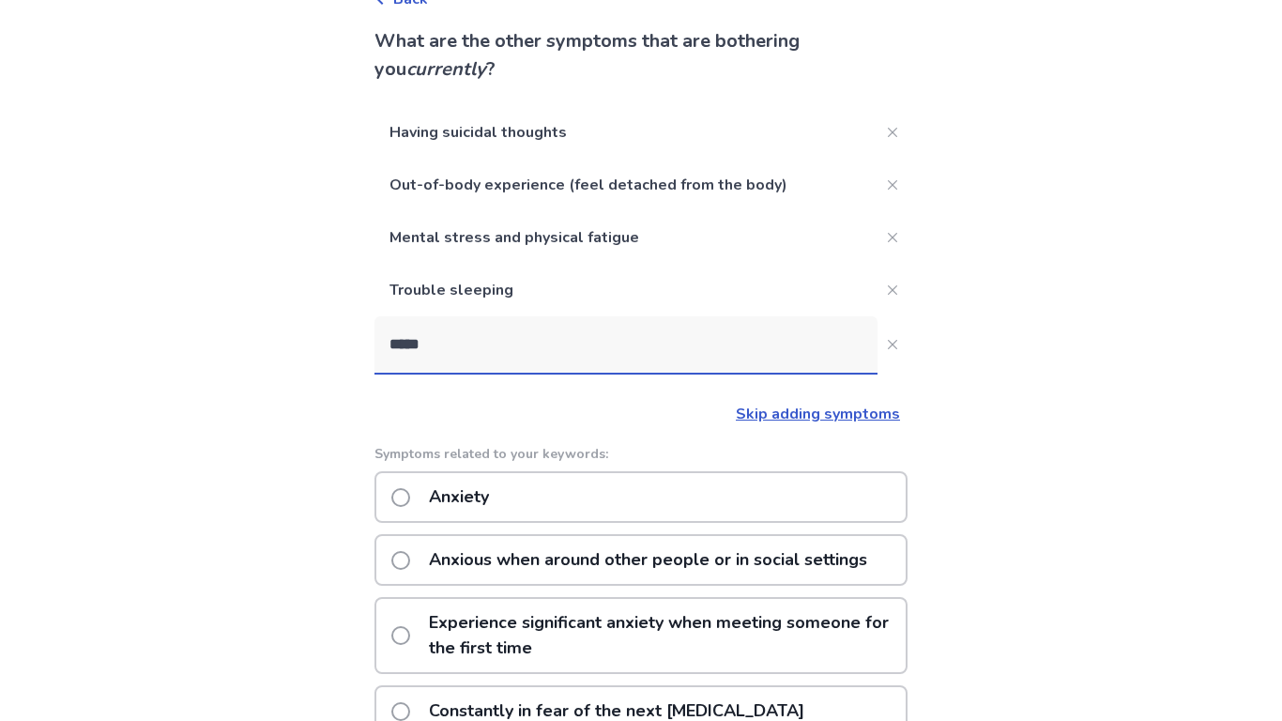
click at [634, 556] on p "Anxious when around other people or in social settings" at bounding box center [648, 560] width 461 height 48
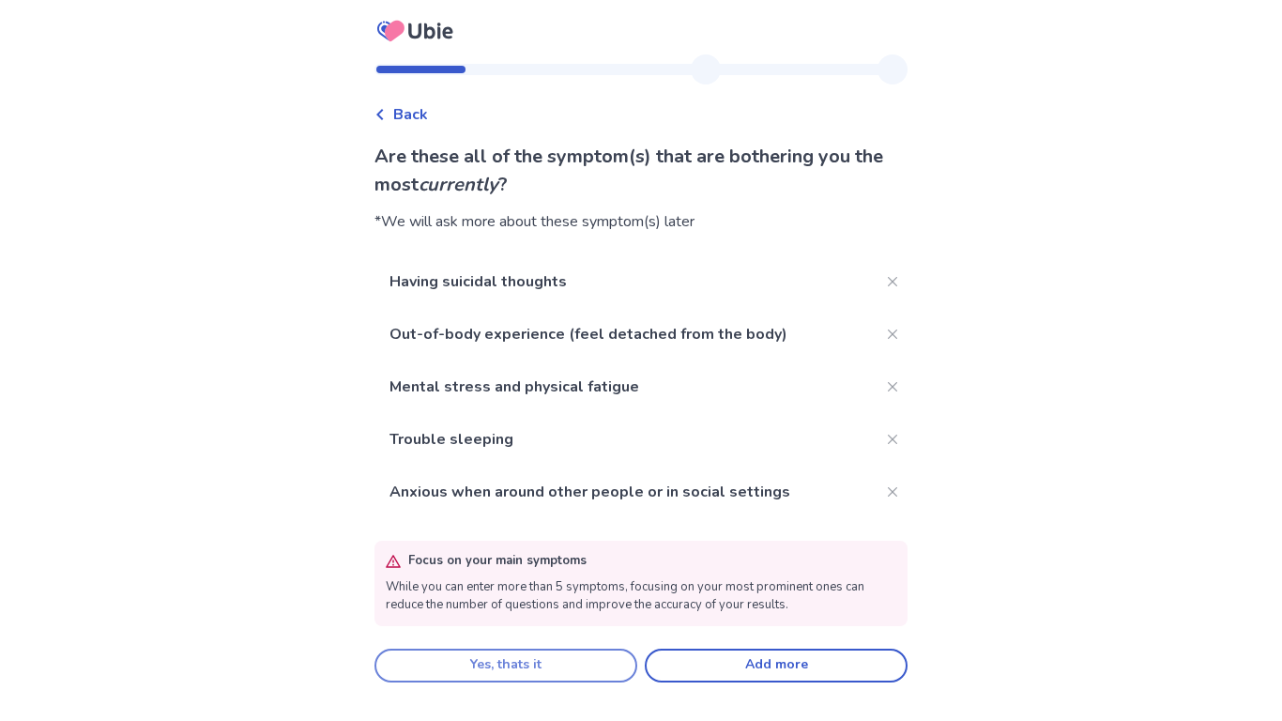
click at [592, 663] on button "Yes, thats it" at bounding box center [505, 665] width 263 height 34
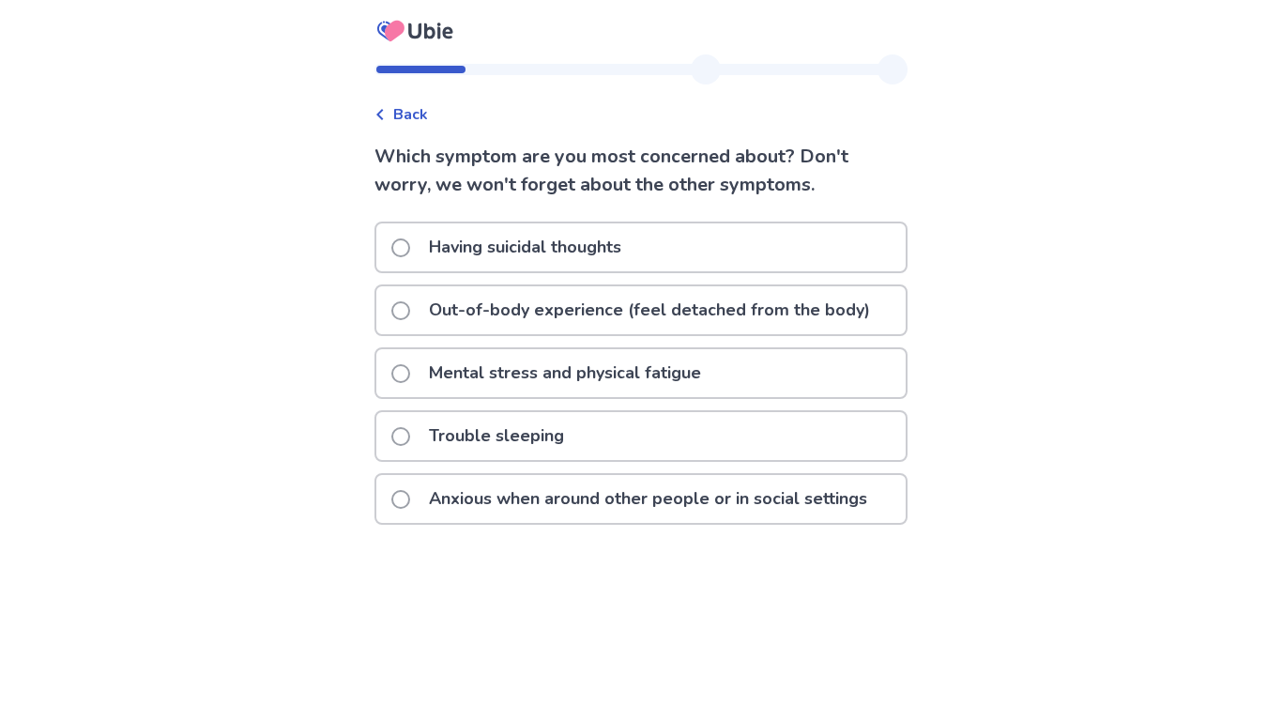
click at [572, 498] on p "Anxious when around other people or in social settings" at bounding box center [648, 499] width 461 height 48
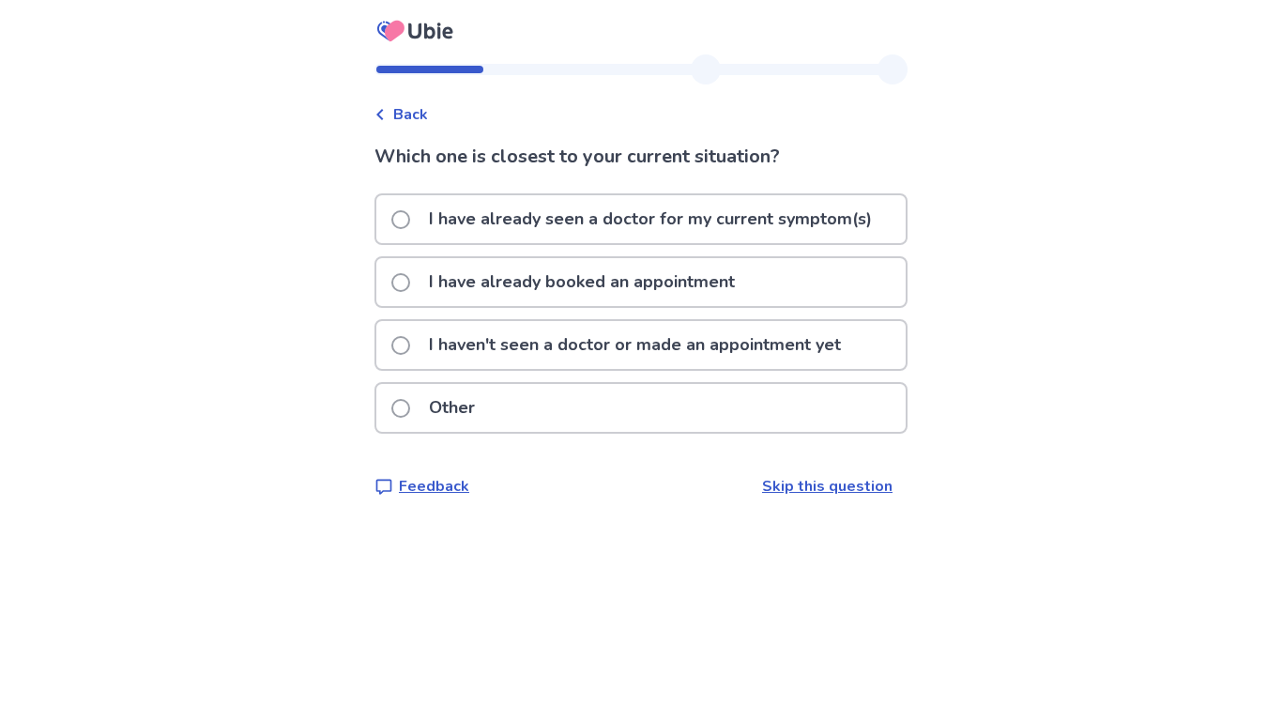
click at [638, 335] on p "I haven't seen a doctor or made an appointment yet" at bounding box center [635, 345] width 435 height 48
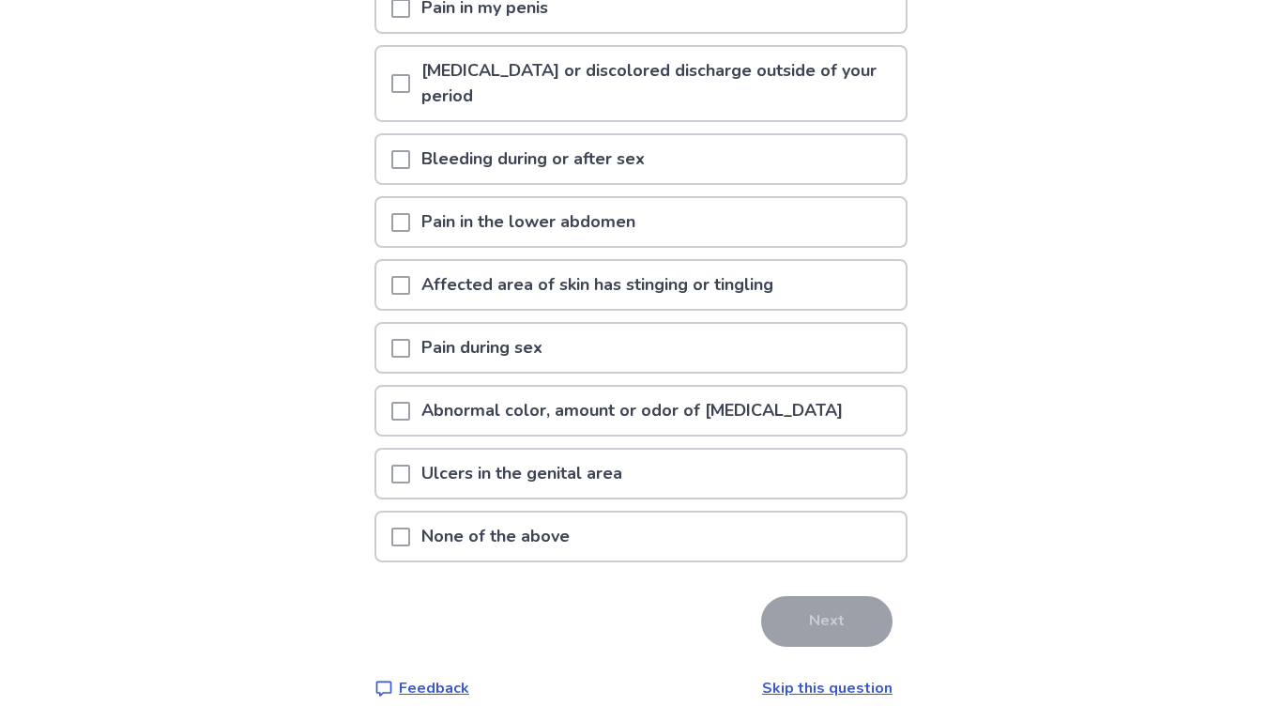
scroll to position [342, 0]
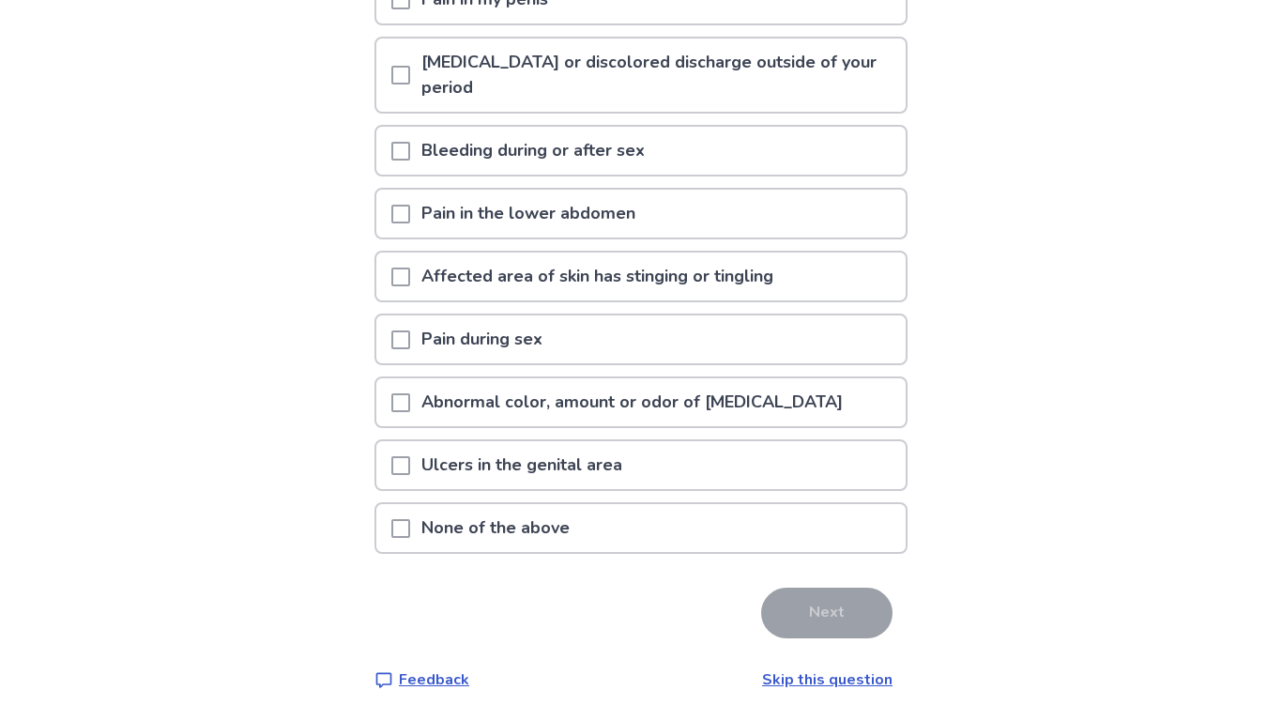
click at [577, 529] on p "None of the above" at bounding box center [495, 528] width 171 height 48
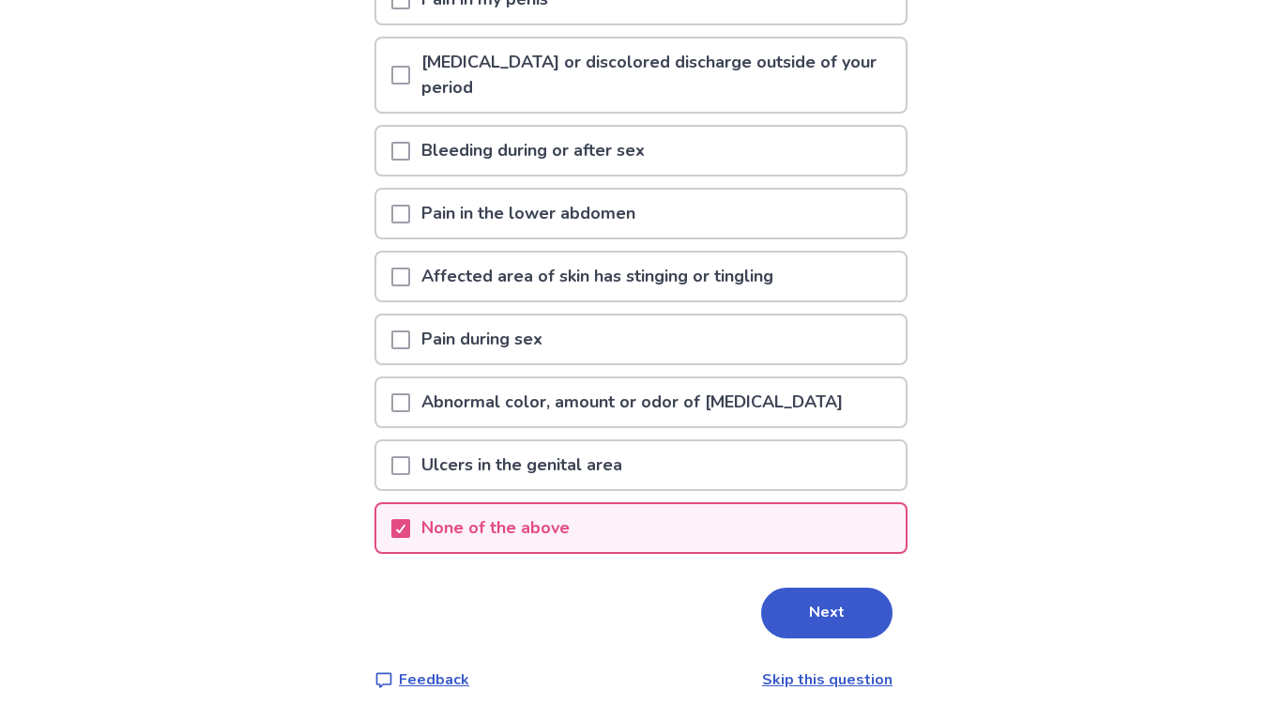
click at [815, 647] on div "Do you have any of the following symptoms related to sexual trauma ? *Please ma…" at bounding box center [640, 246] width 533 height 890
click at [795, 618] on button "Next" at bounding box center [826, 612] width 131 height 51
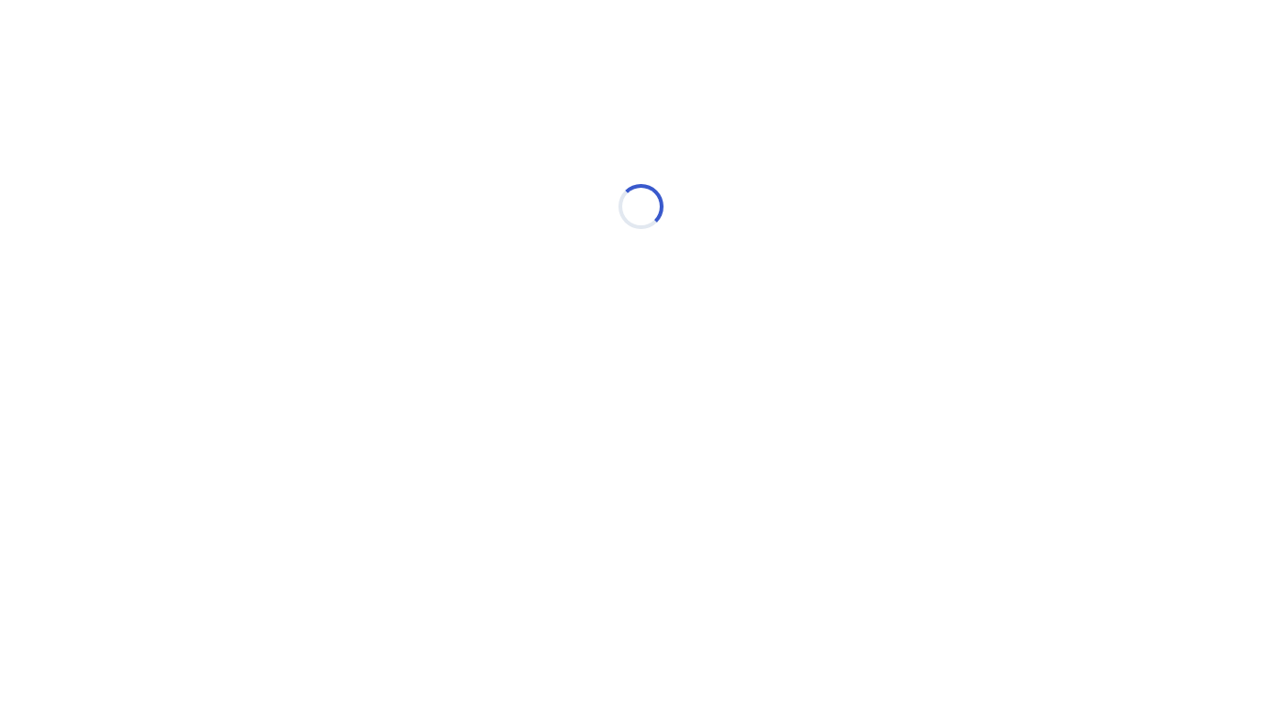
scroll to position [0, 0]
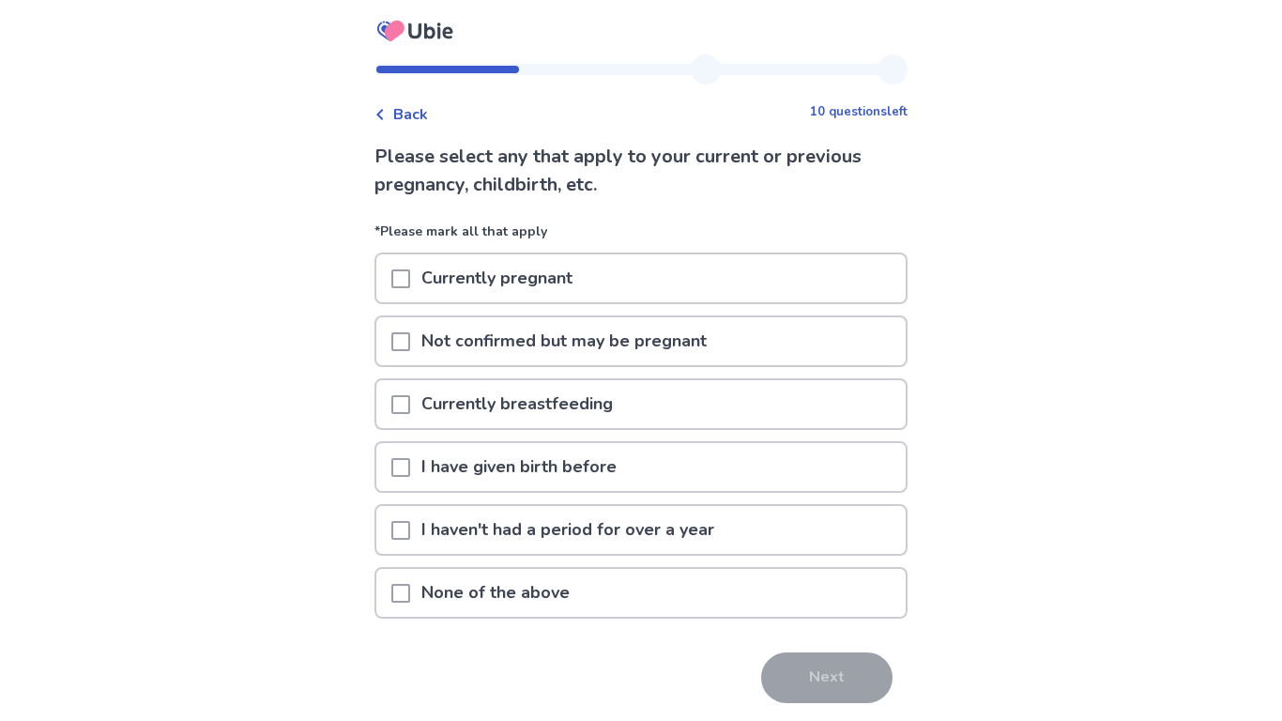
click at [768, 599] on div "None of the above" at bounding box center [640, 593] width 529 height 48
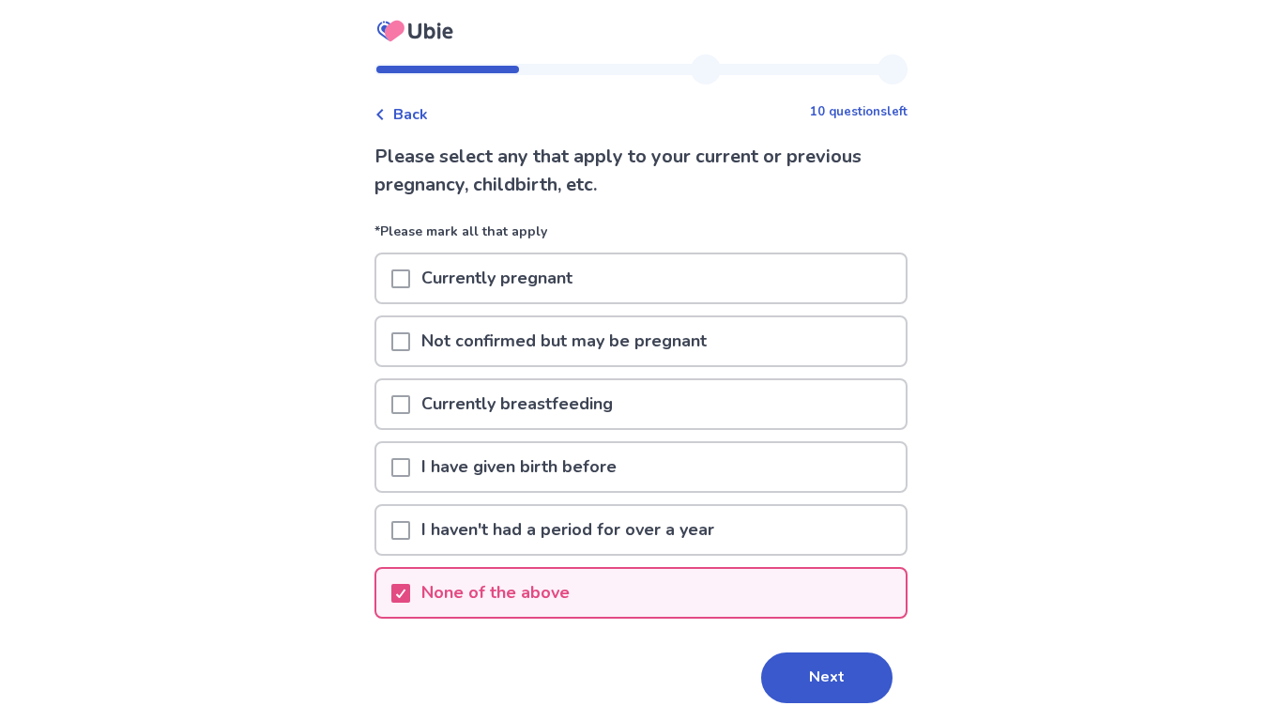
click at [766, 534] on div "I haven't had a period for over a year" at bounding box center [640, 530] width 529 height 48
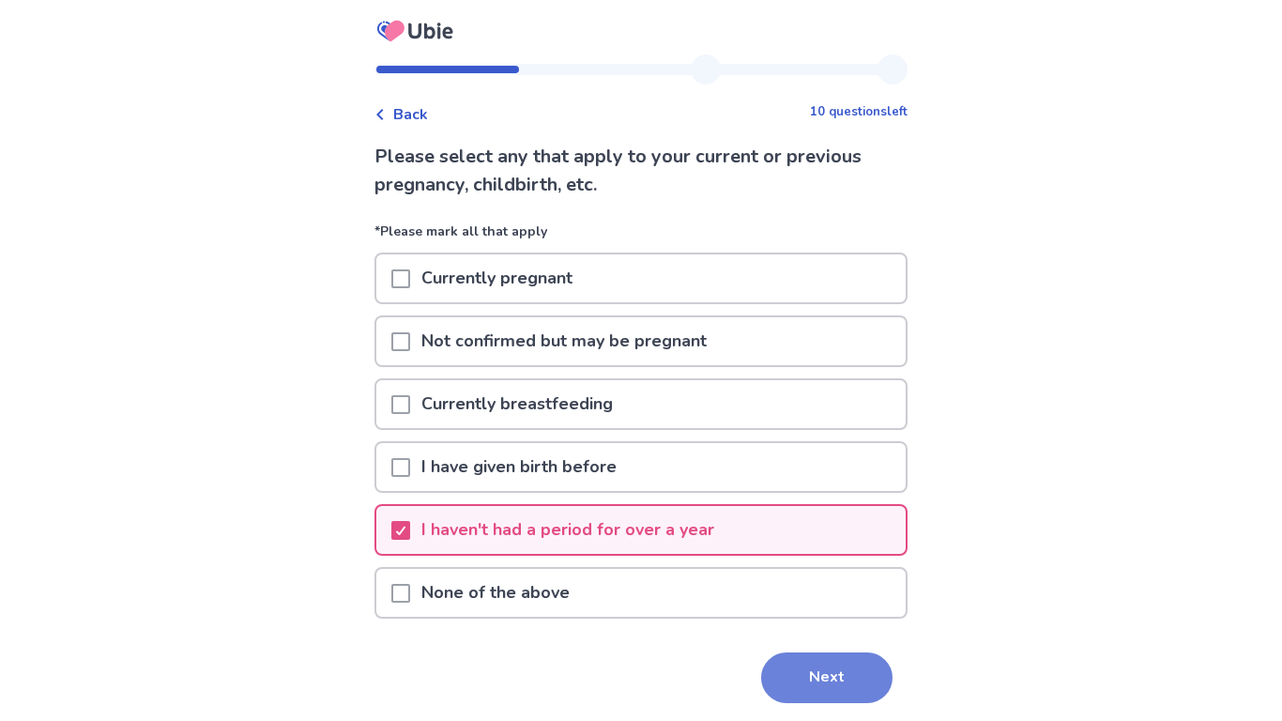
click at [794, 665] on button "Next" at bounding box center [826, 677] width 131 height 51
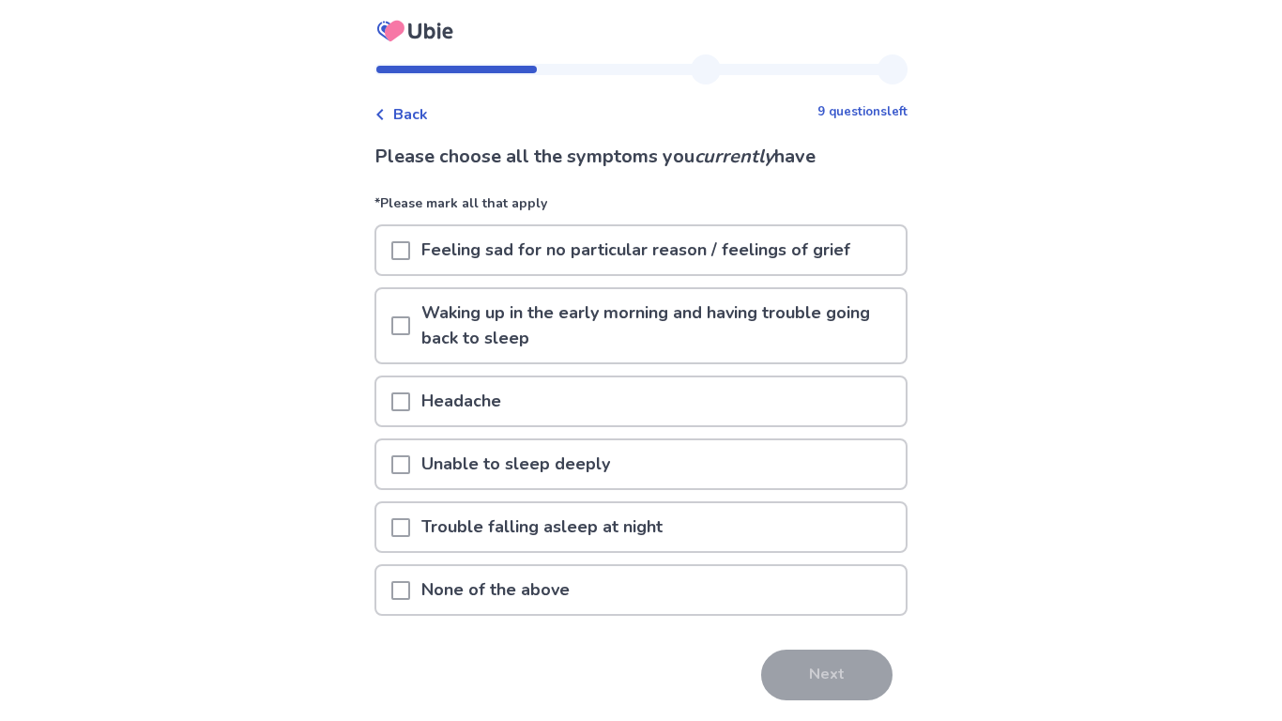
click at [686, 255] on p "Feeling sad for no particular reason / feelings of grief" at bounding box center [635, 250] width 451 height 48
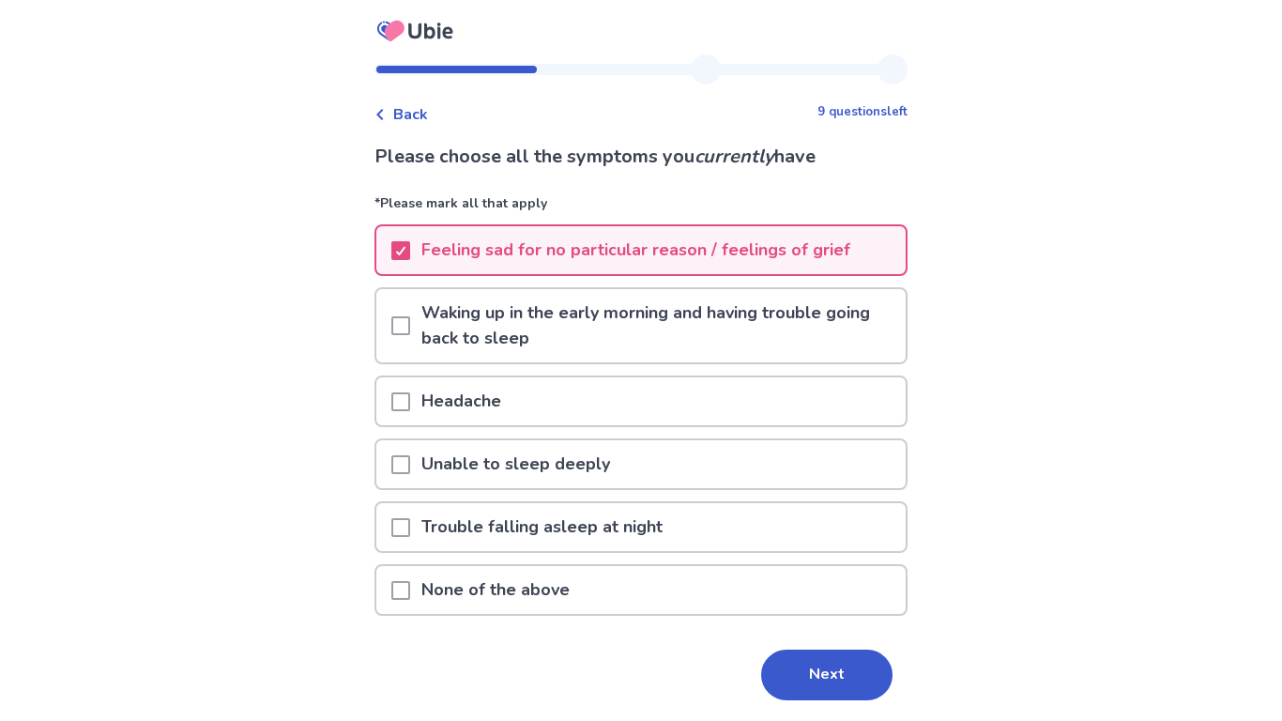
click at [679, 304] on p "Waking up in the early morning and having trouble going back to sleep" at bounding box center [658, 325] width 496 height 73
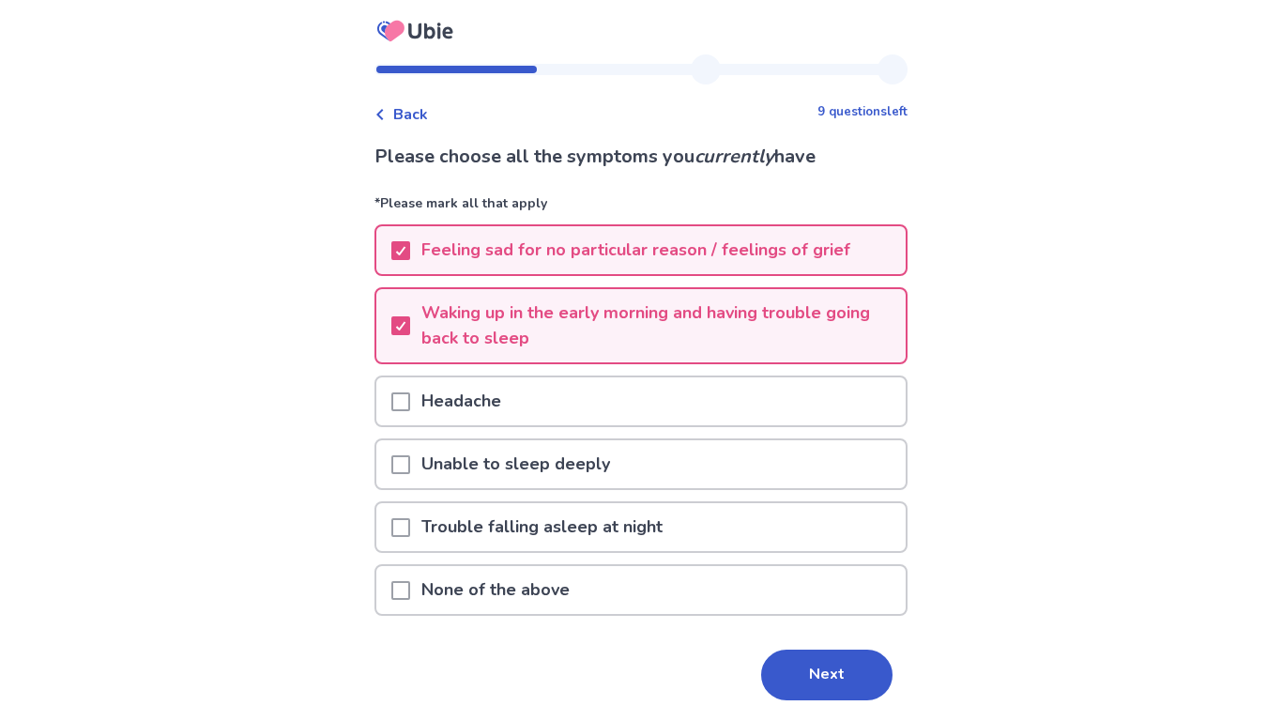
click at [649, 402] on div "Headache" at bounding box center [640, 401] width 529 height 48
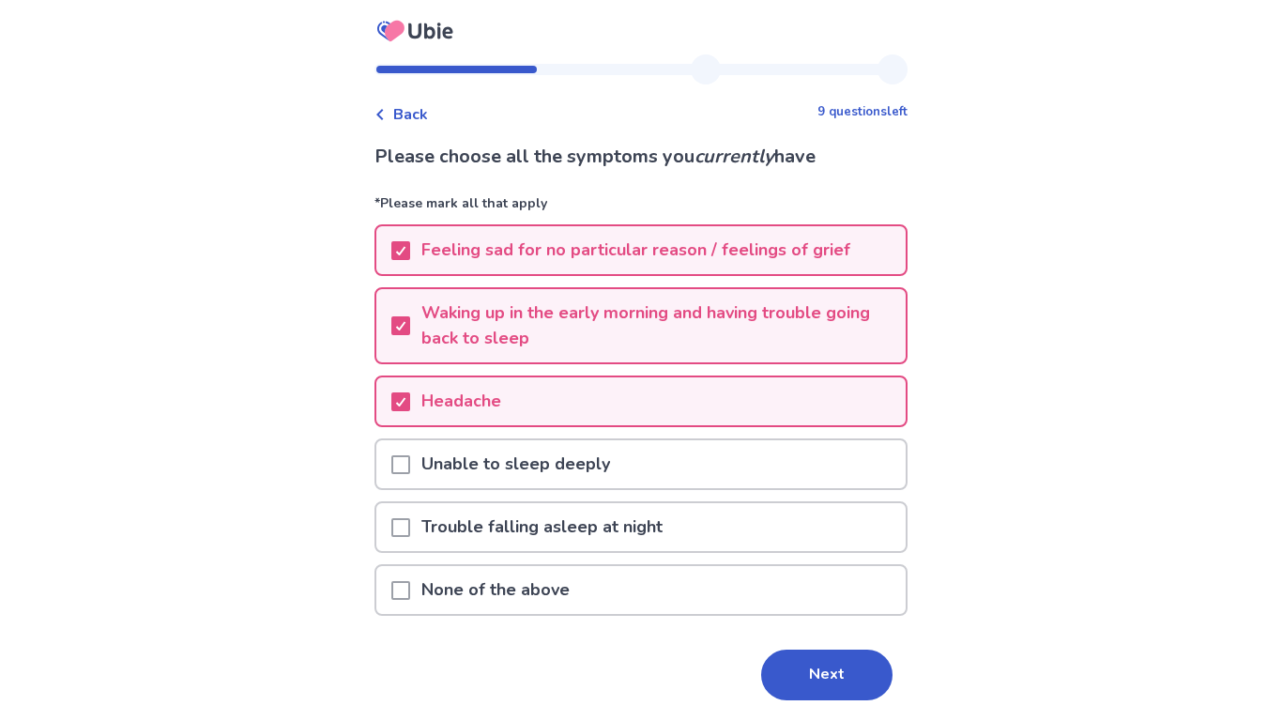
click at [641, 459] on div "Unable to sleep deeply" at bounding box center [640, 464] width 529 height 48
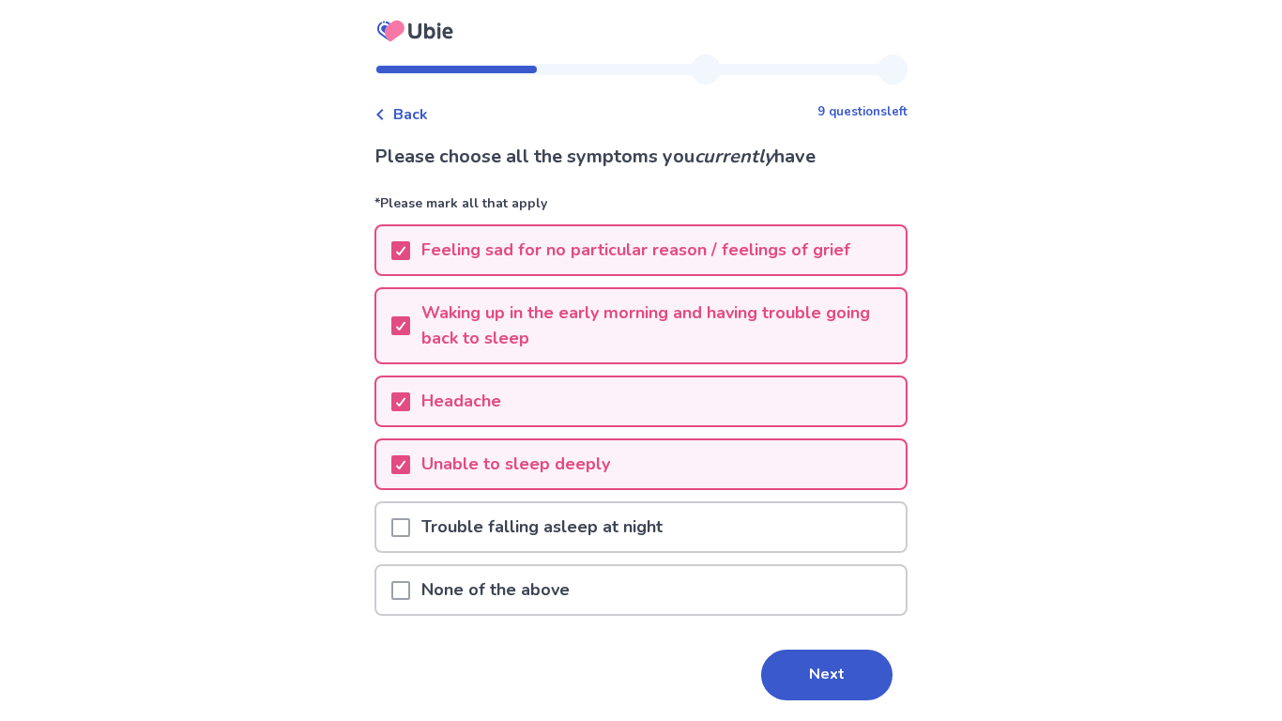
click at [634, 526] on p "Trouble falling asleep at night" at bounding box center [542, 527] width 264 height 48
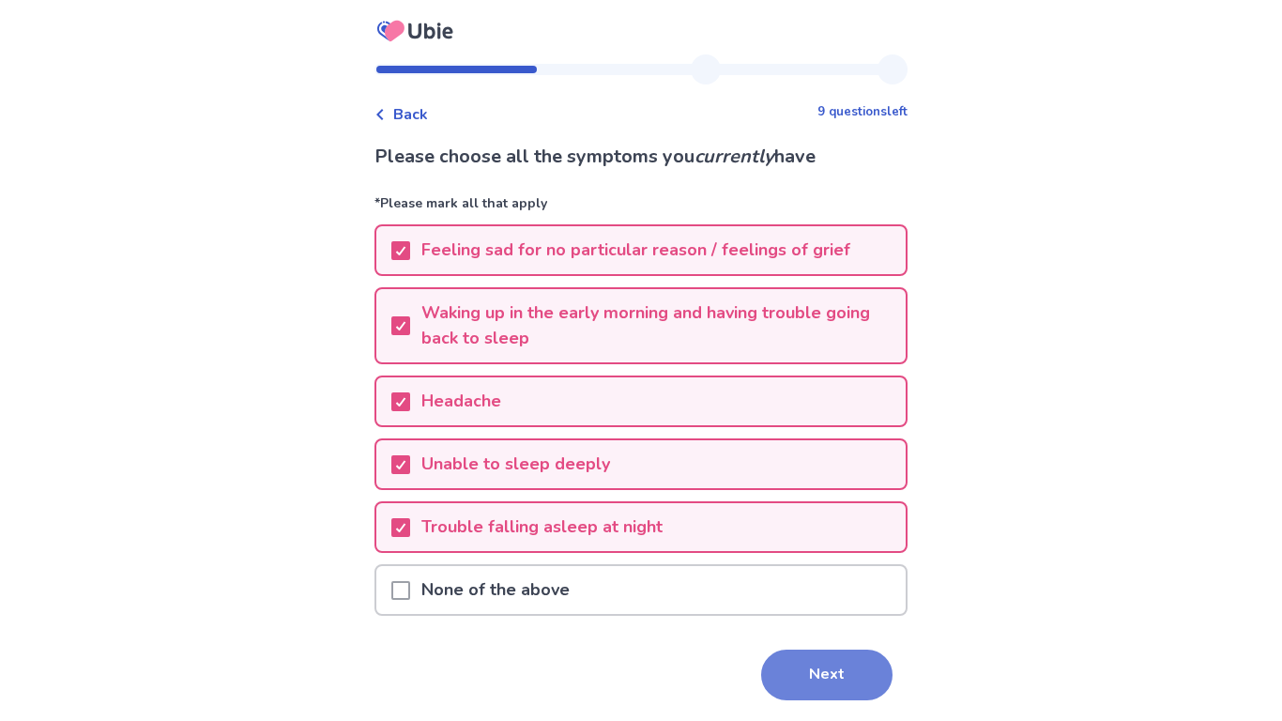
click at [777, 659] on button "Next" at bounding box center [826, 674] width 131 height 51
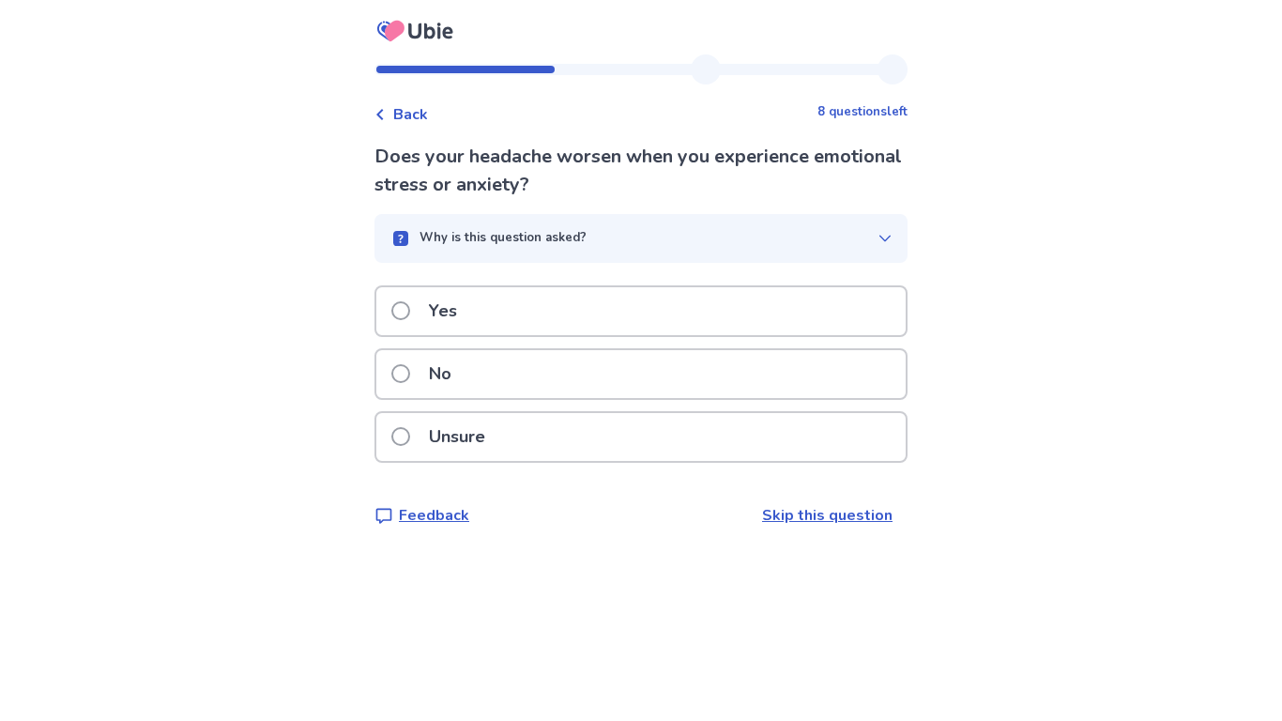
click at [653, 290] on div "Yes" at bounding box center [640, 311] width 529 height 48
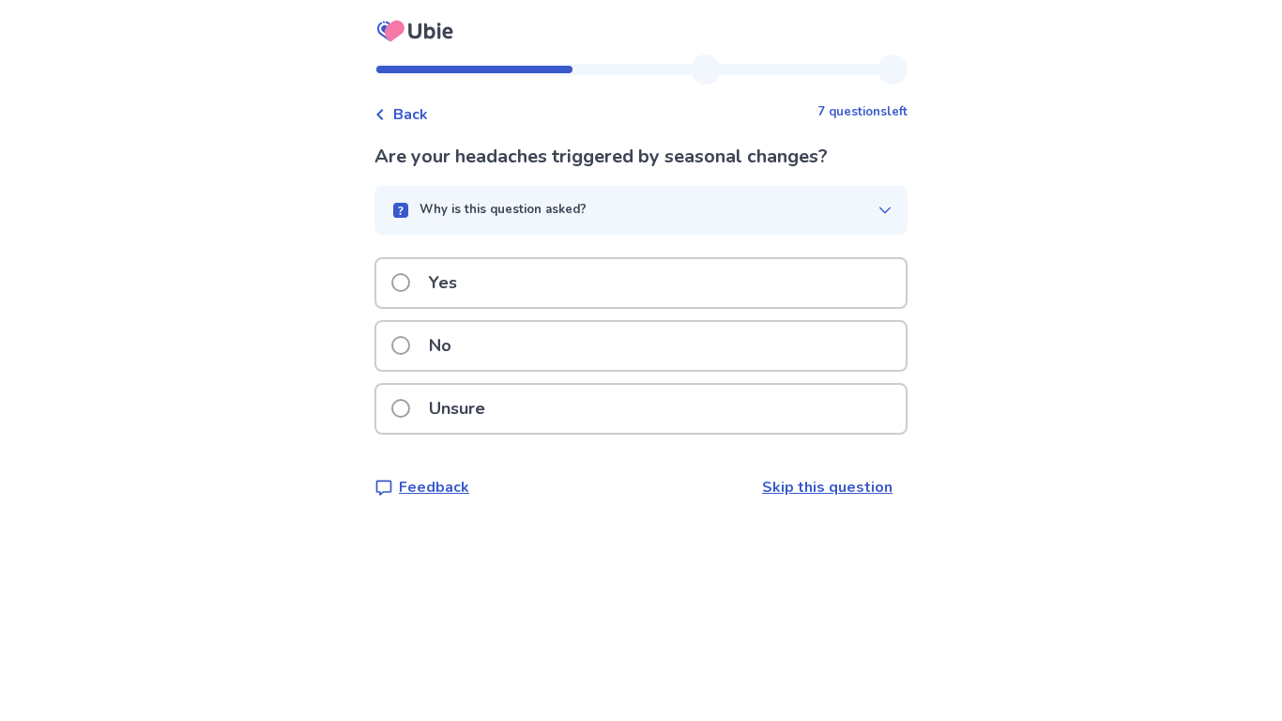
click at [614, 416] on div "Unsure" at bounding box center [640, 409] width 529 height 48
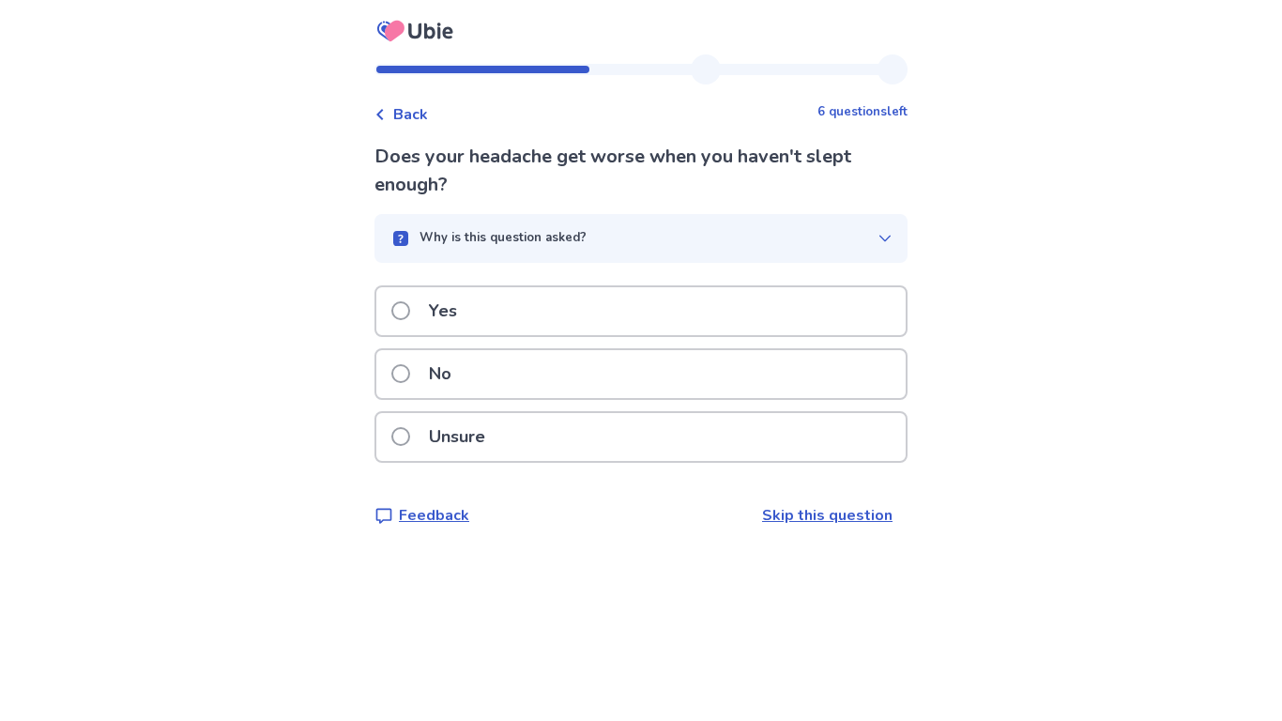
click at [594, 311] on div "Yes" at bounding box center [640, 311] width 529 height 48
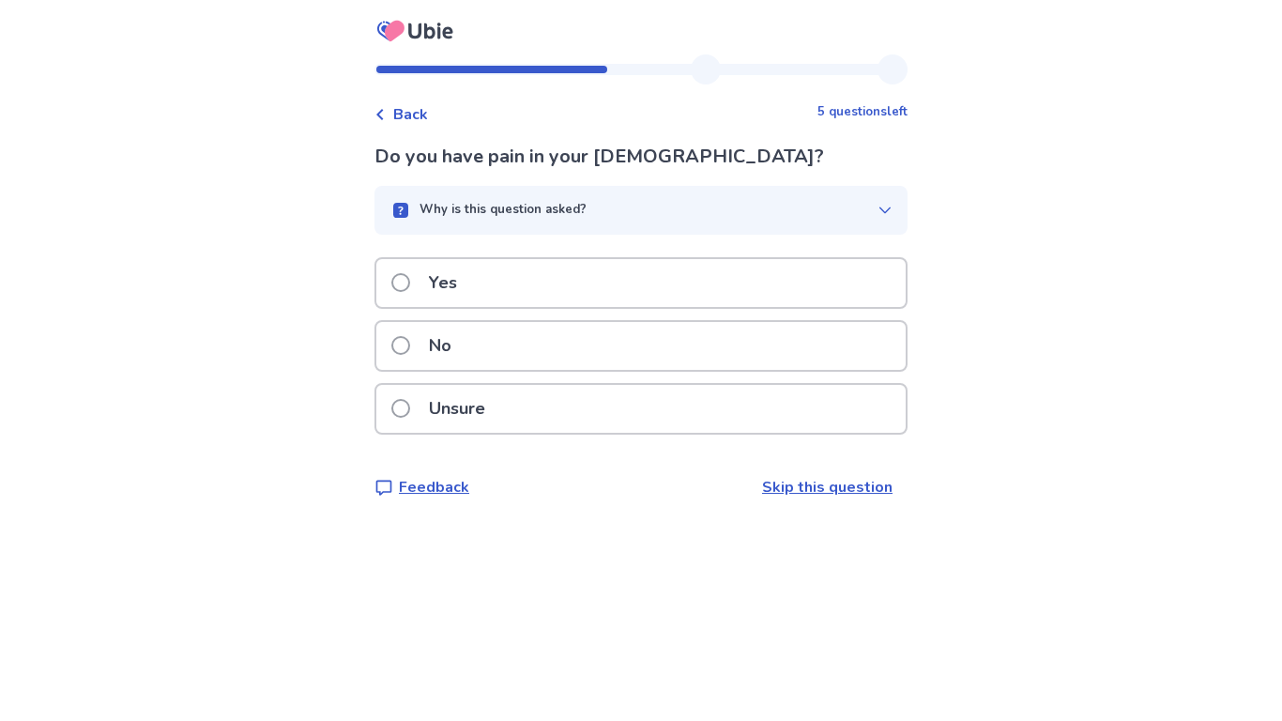
click at [546, 434] on div "Unsure" at bounding box center [640, 414] width 533 height 63
click at [539, 423] on div "Unsure" at bounding box center [640, 409] width 529 height 48
click at [488, 265] on div "Yes" at bounding box center [640, 283] width 529 height 48
click at [475, 352] on div "No" at bounding box center [640, 346] width 529 height 48
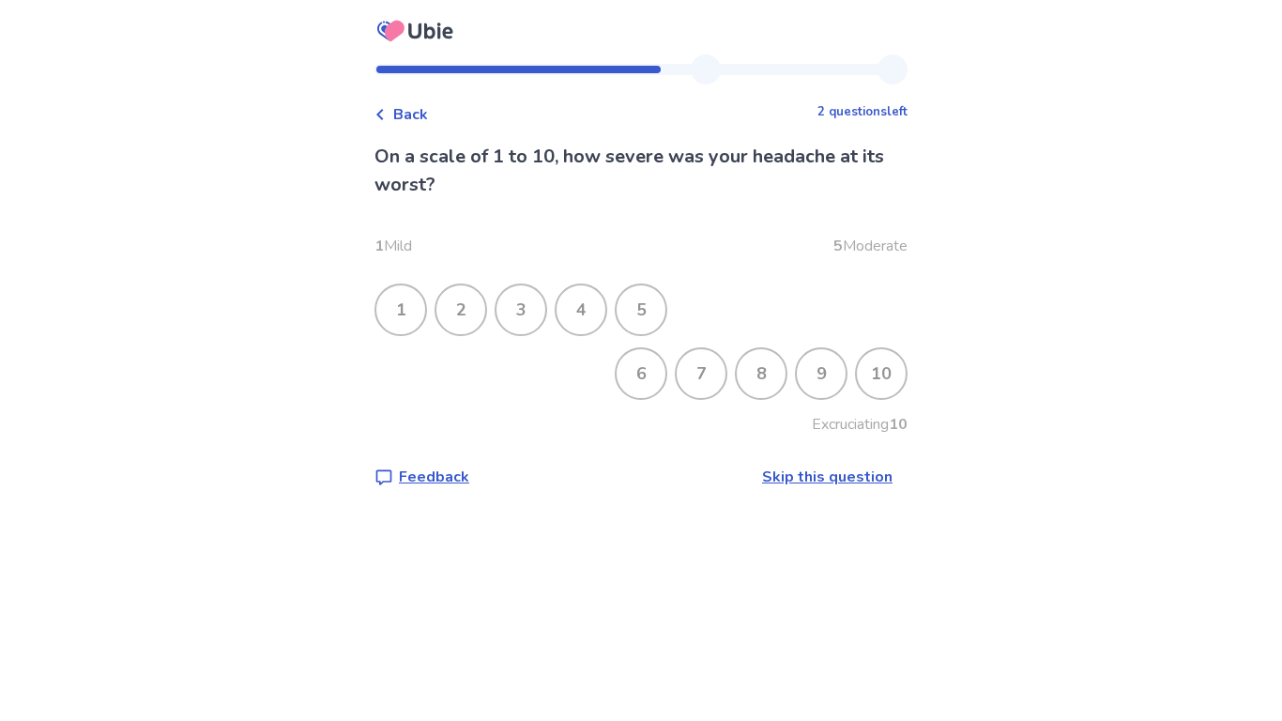
click at [679, 369] on div "7" at bounding box center [701, 373] width 49 height 49
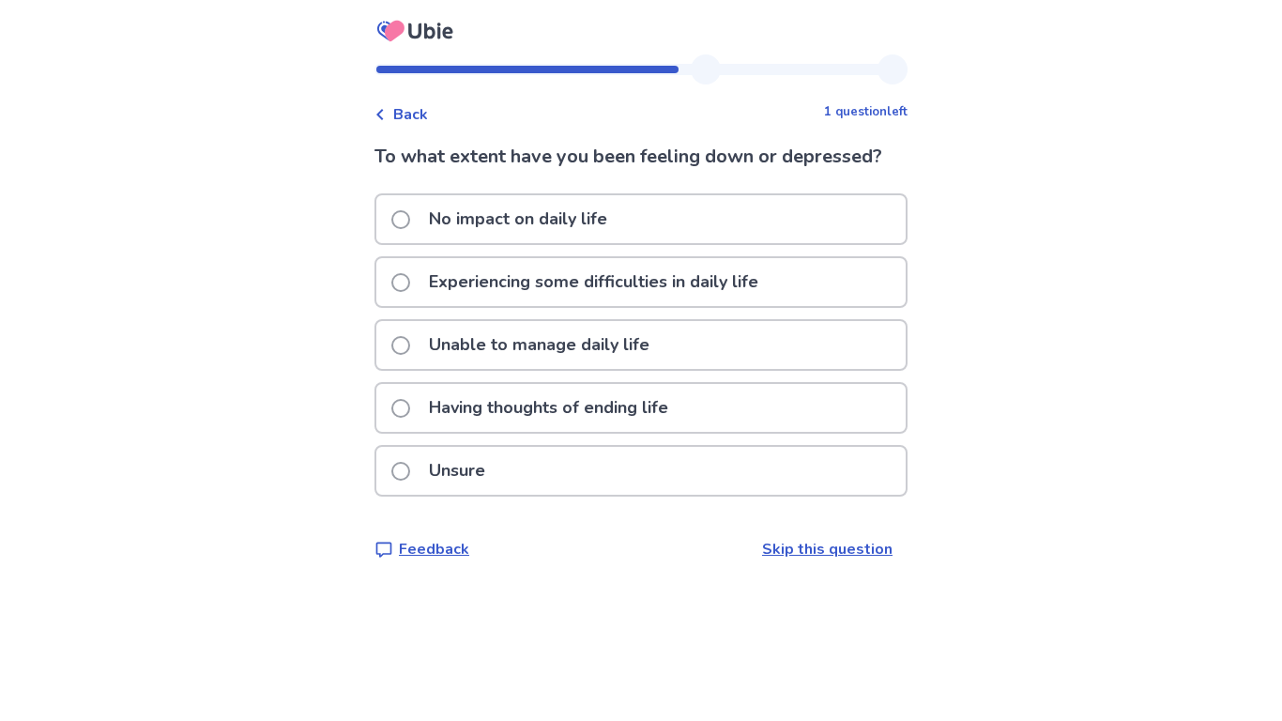
click at [703, 291] on p "Experiencing some difficulties in daily life" at bounding box center [594, 282] width 352 height 48
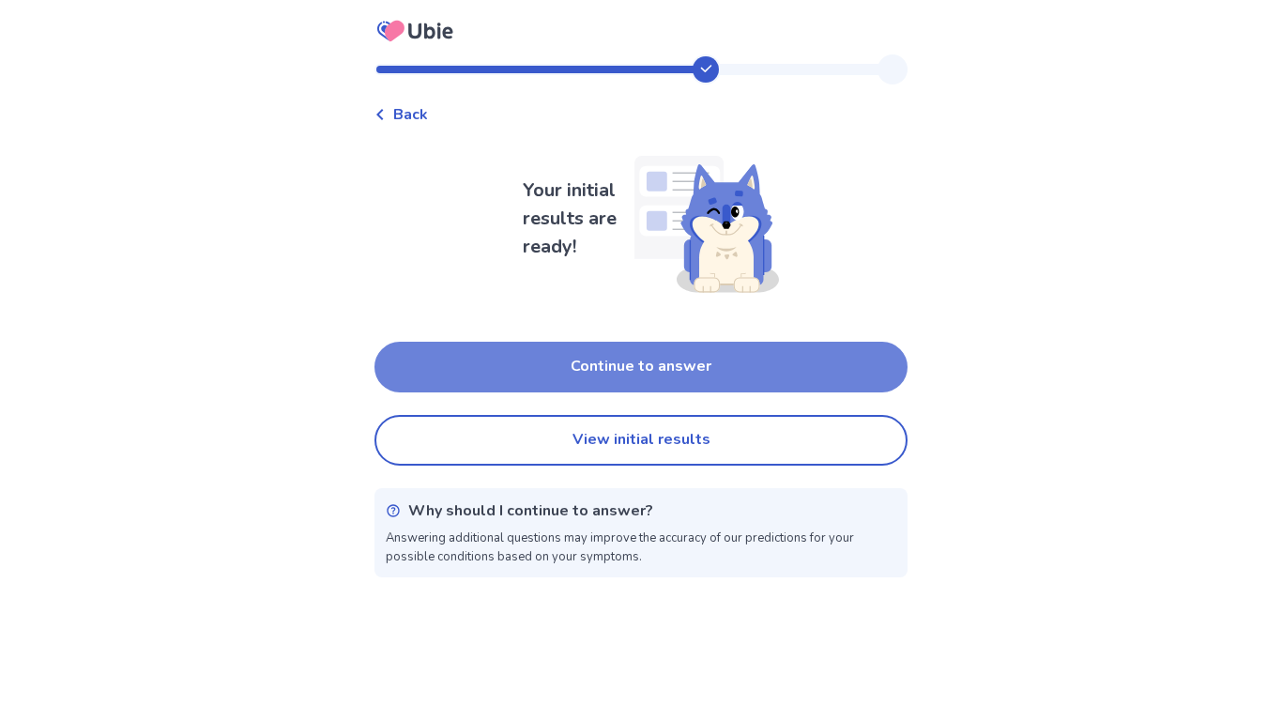
click at [704, 368] on button "Continue to answer" at bounding box center [640, 367] width 533 height 51
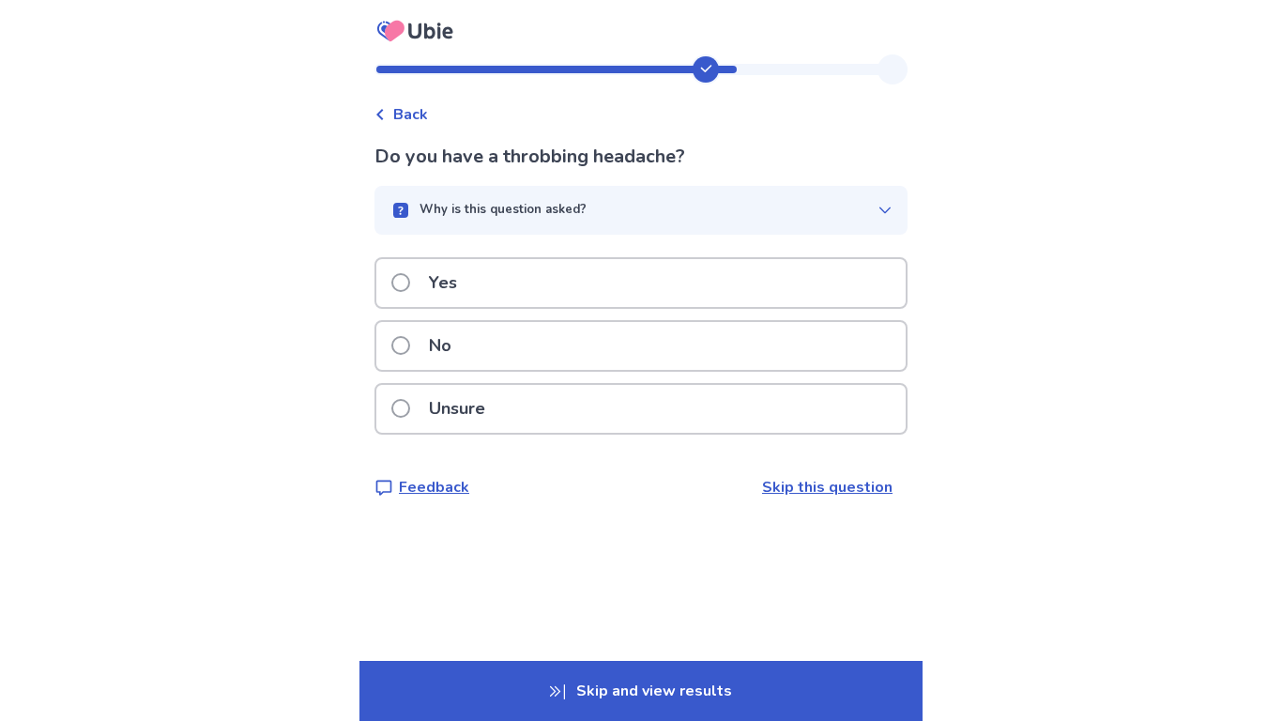
click at [634, 295] on div "Yes" at bounding box center [640, 283] width 529 height 48
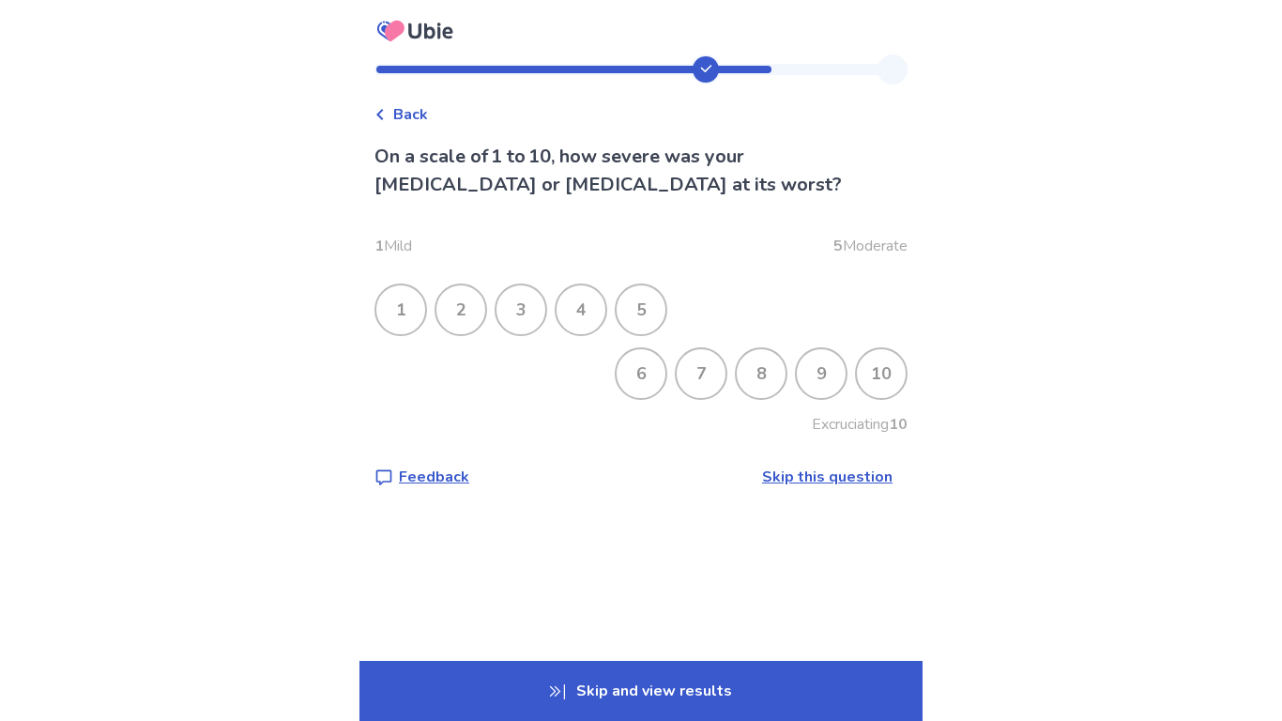
click at [538, 303] on div "3" at bounding box center [520, 309] width 49 height 49
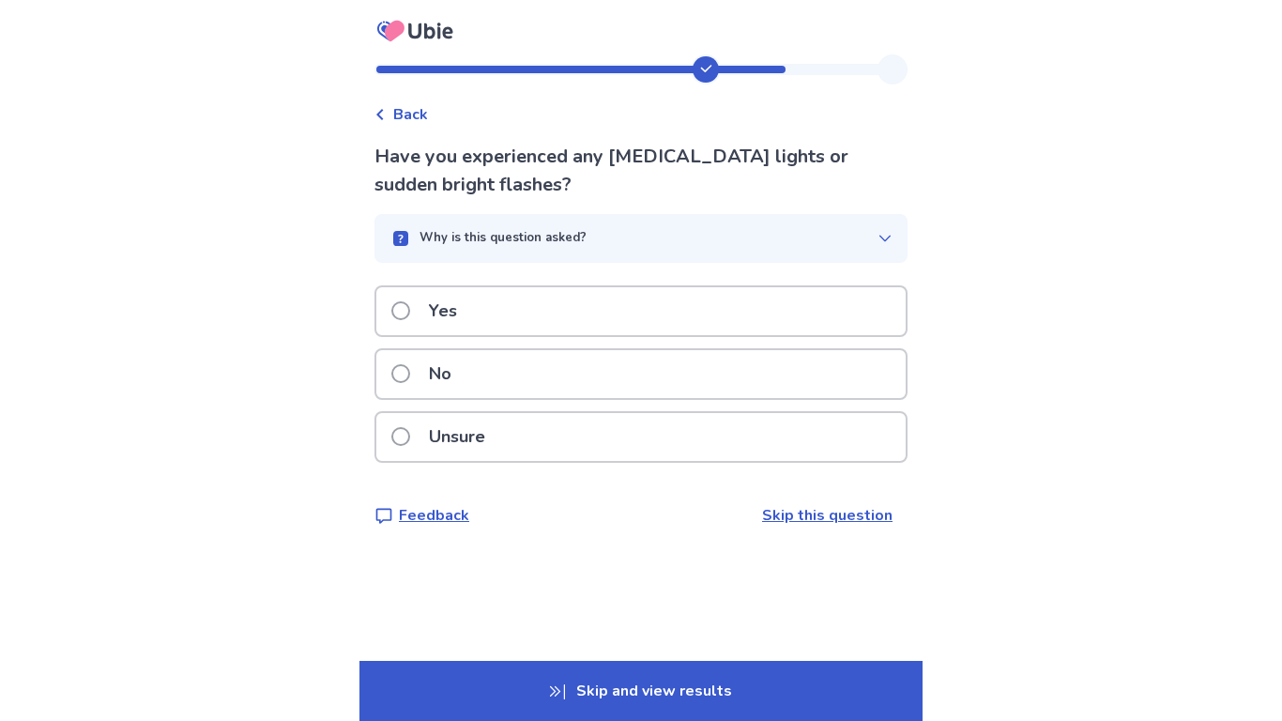
click at [518, 427] on div "Unsure" at bounding box center [640, 437] width 529 height 48
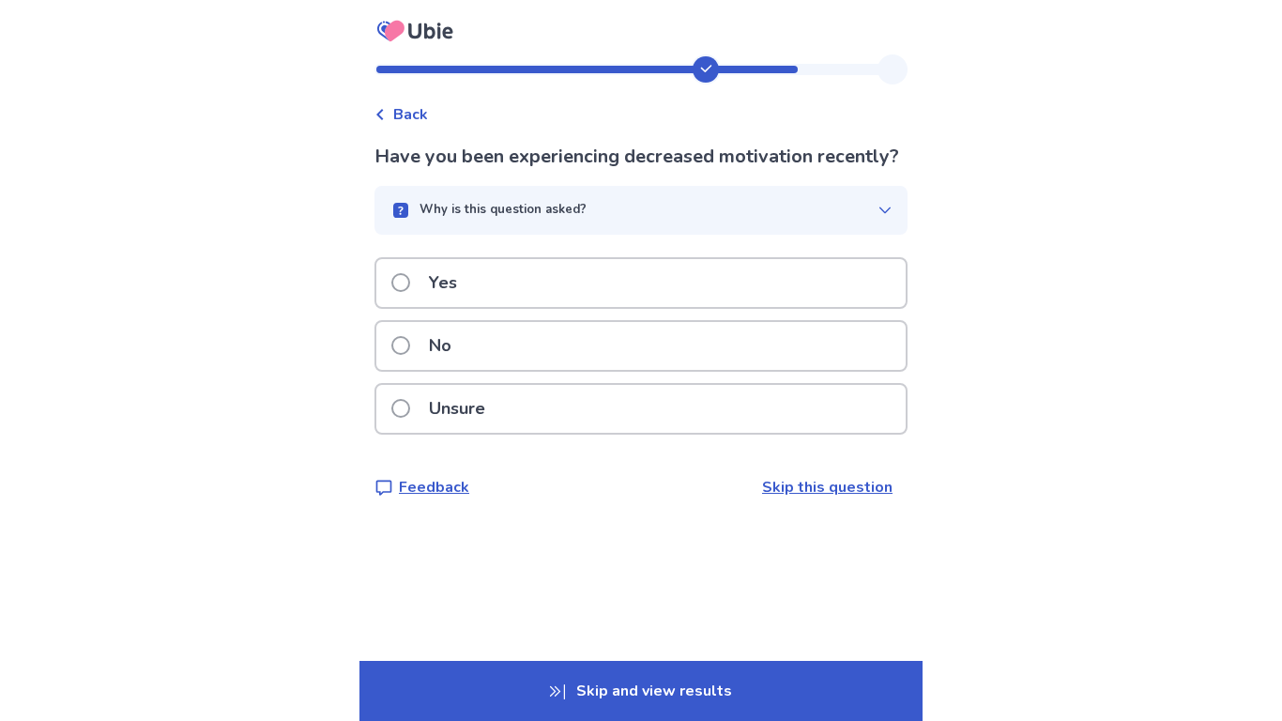
click at [520, 307] on div "Yes" at bounding box center [640, 283] width 529 height 48
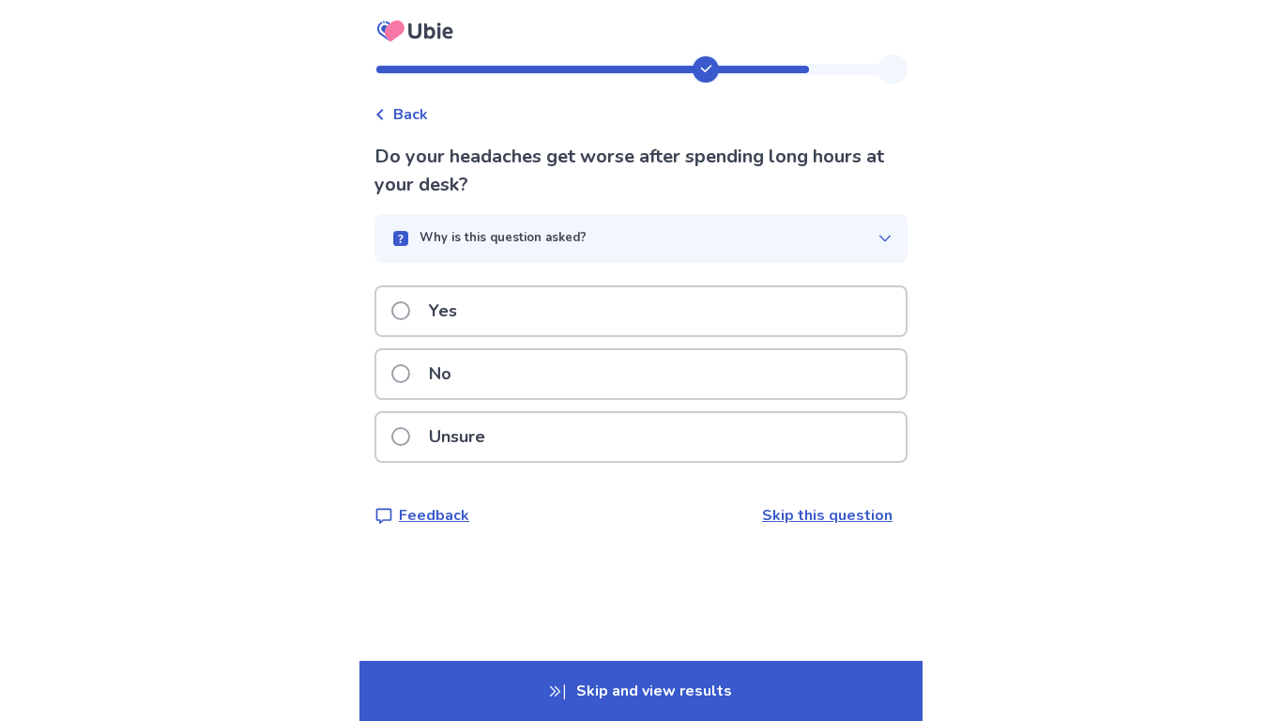
click at [526, 439] on div "Unsure" at bounding box center [640, 437] width 529 height 48
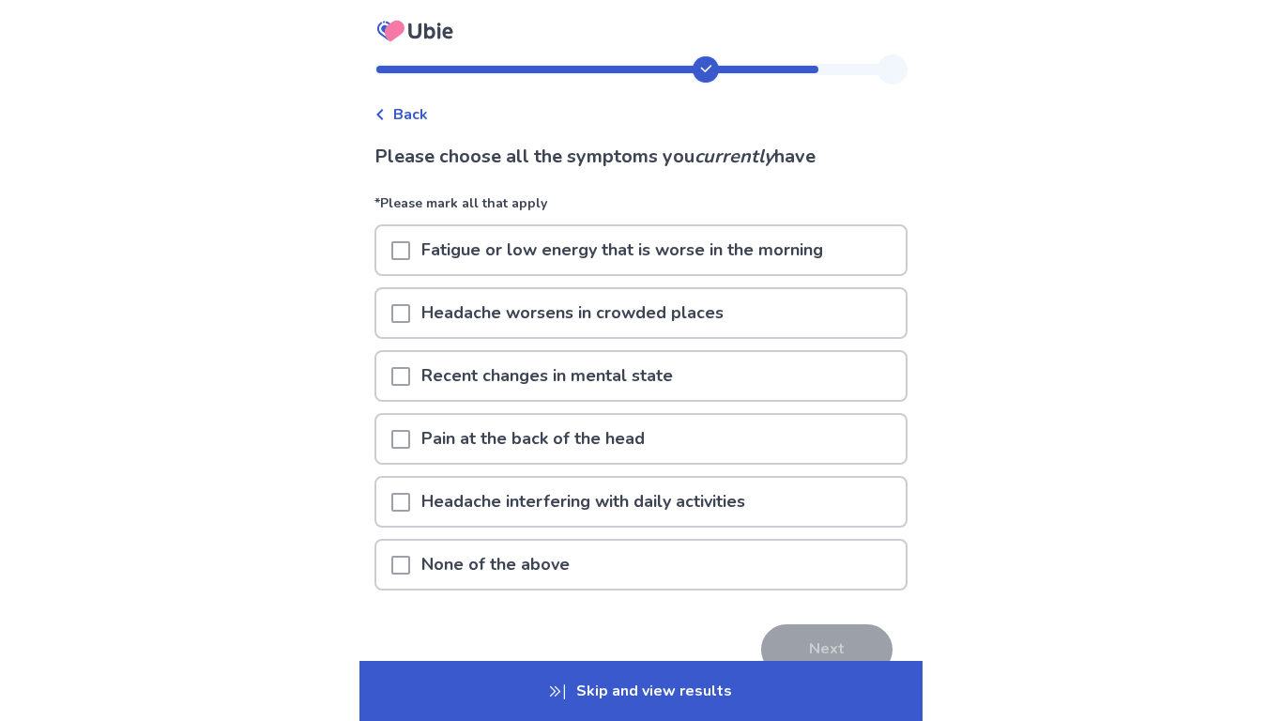
click at [560, 280] on div "Fatigue or low energy that is worse in the morning" at bounding box center [640, 255] width 533 height 63
click at [556, 297] on p "Headache worsens in crowded places" at bounding box center [572, 313] width 325 height 48
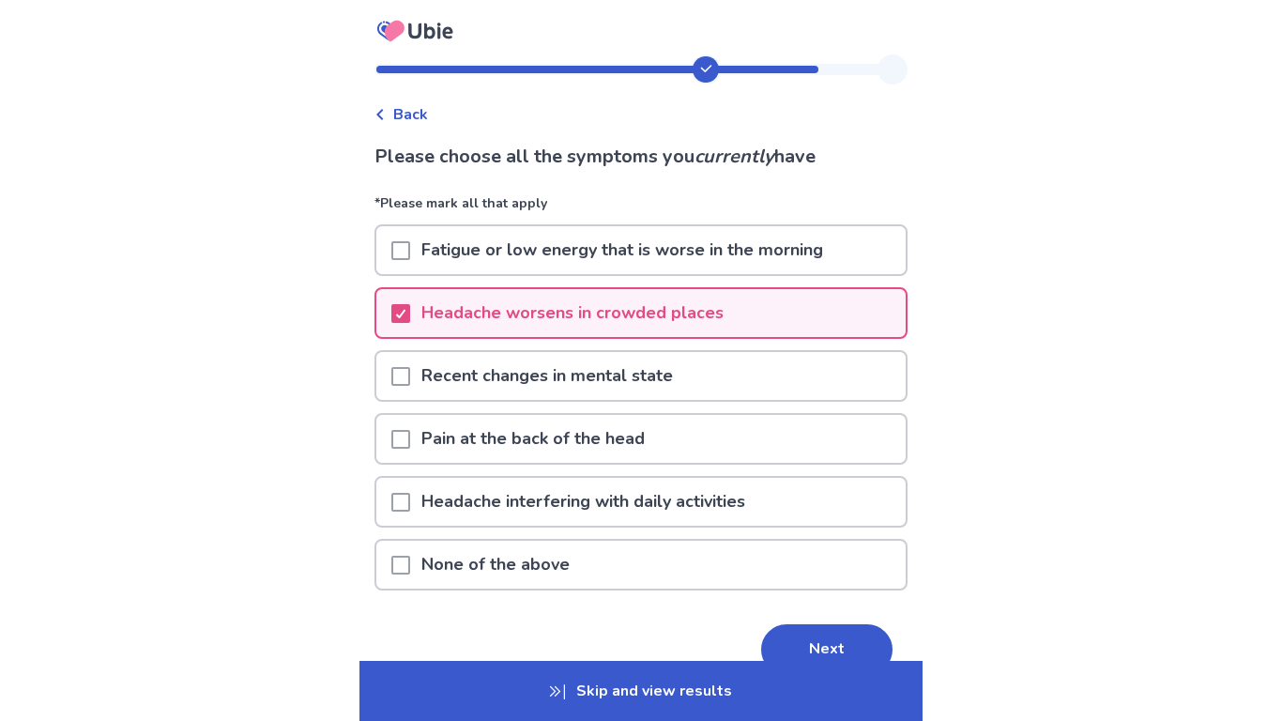
click at [537, 246] on p "Fatigue or low energy that is worse in the morning" at bounding box center [622, 250] width 424 height 48
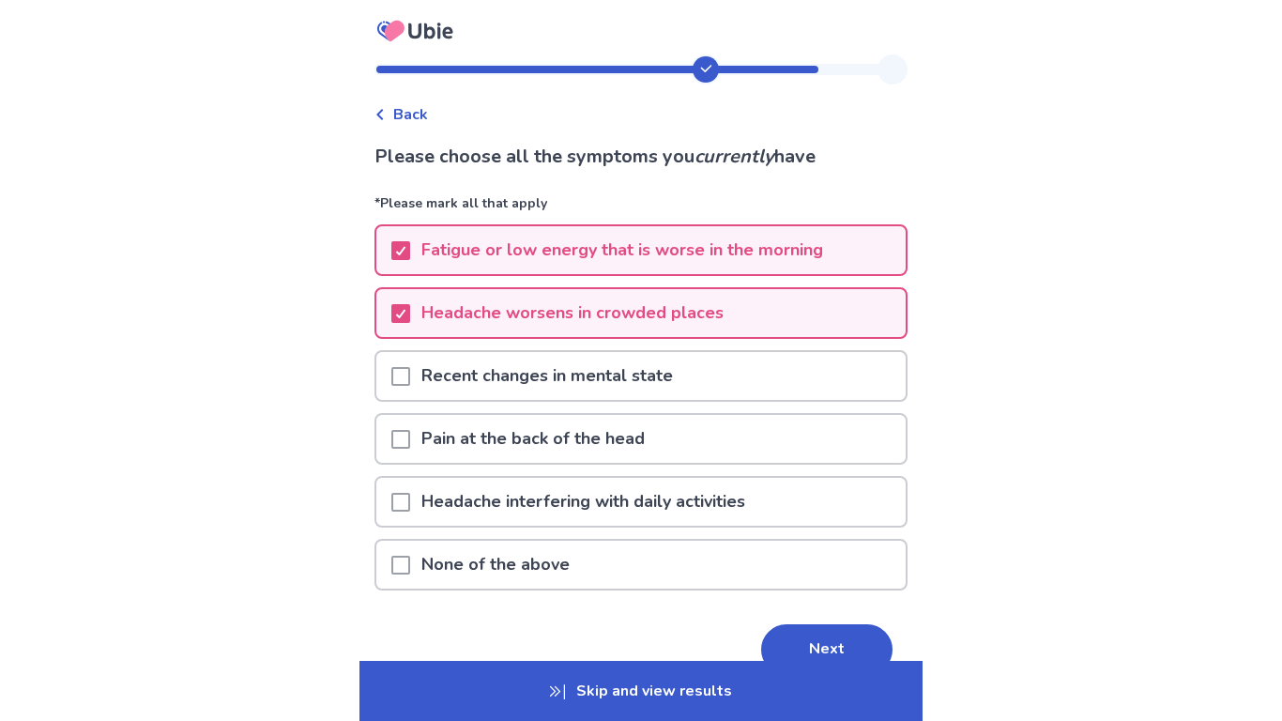
click at [518, 368] on p "Recent changes in mental state" at bounding box center [547, 376] width 274 height 48
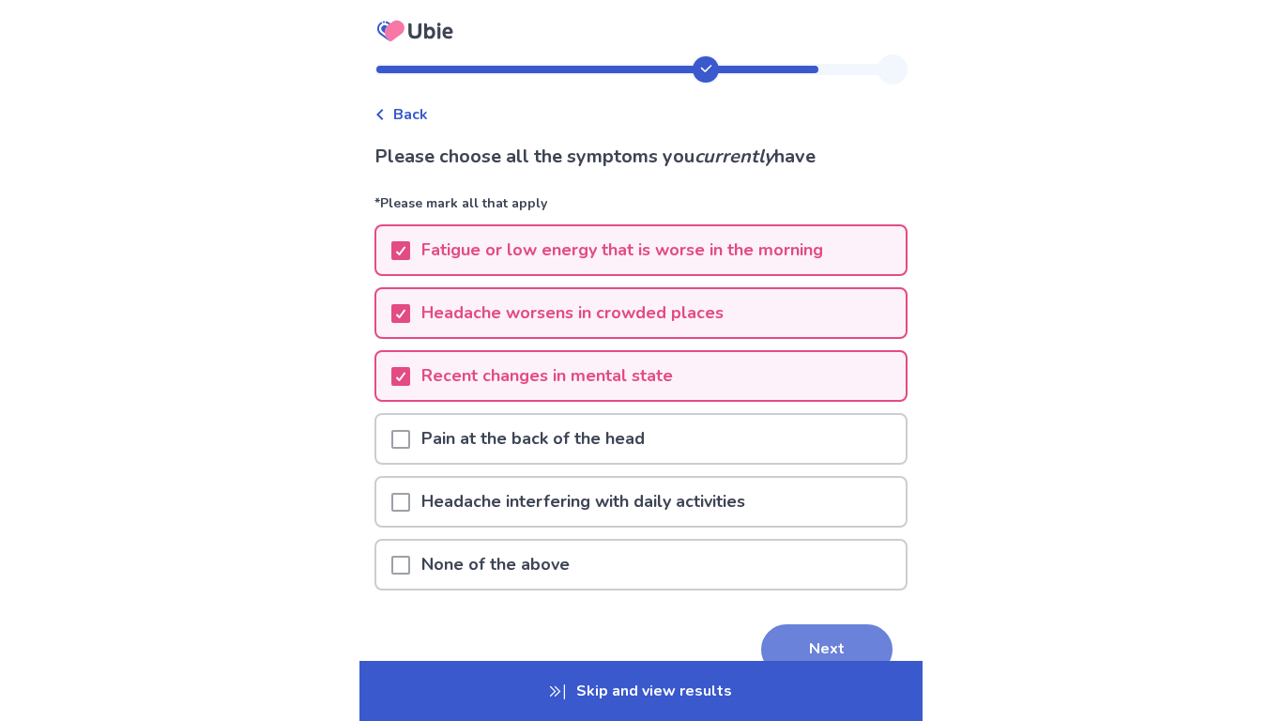
click at [807, 637] on button "Next" at bounding box center [826, 649] width 131 height 51
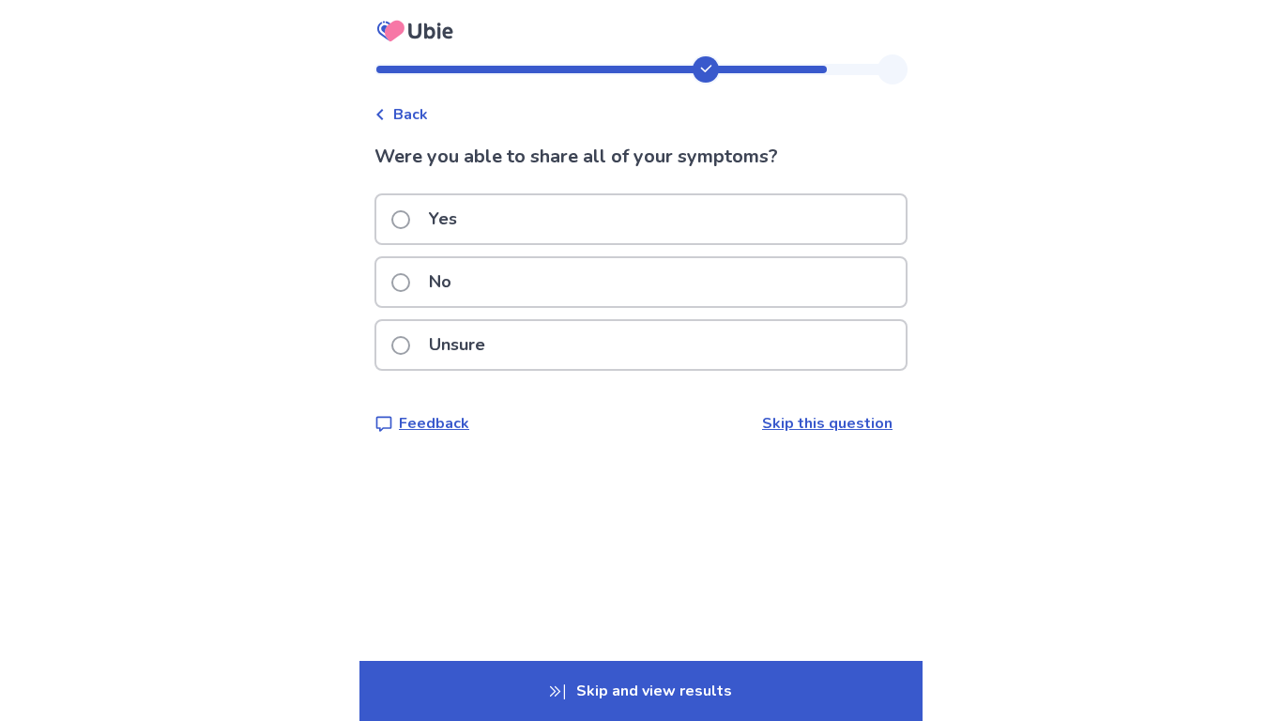
click at [695, 221] on div "Yes" at bounding box center [640, 219] width 529 height 48
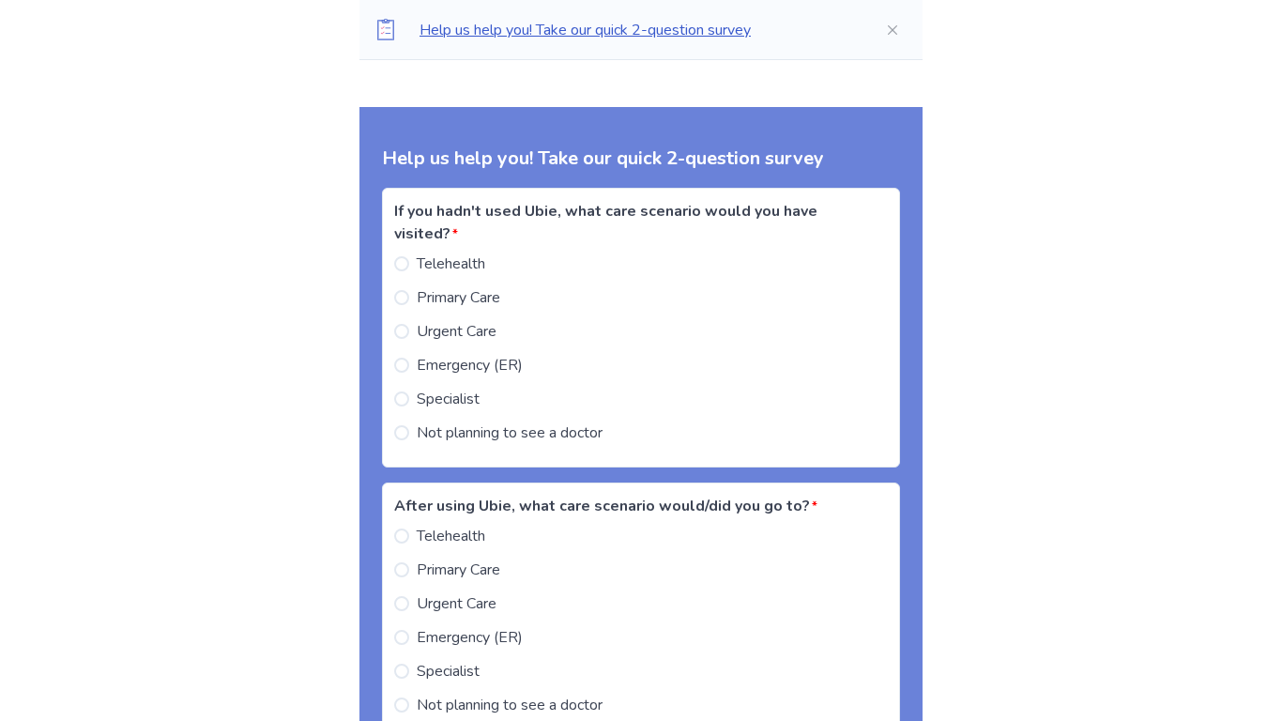
scroll to position [2008, 0]
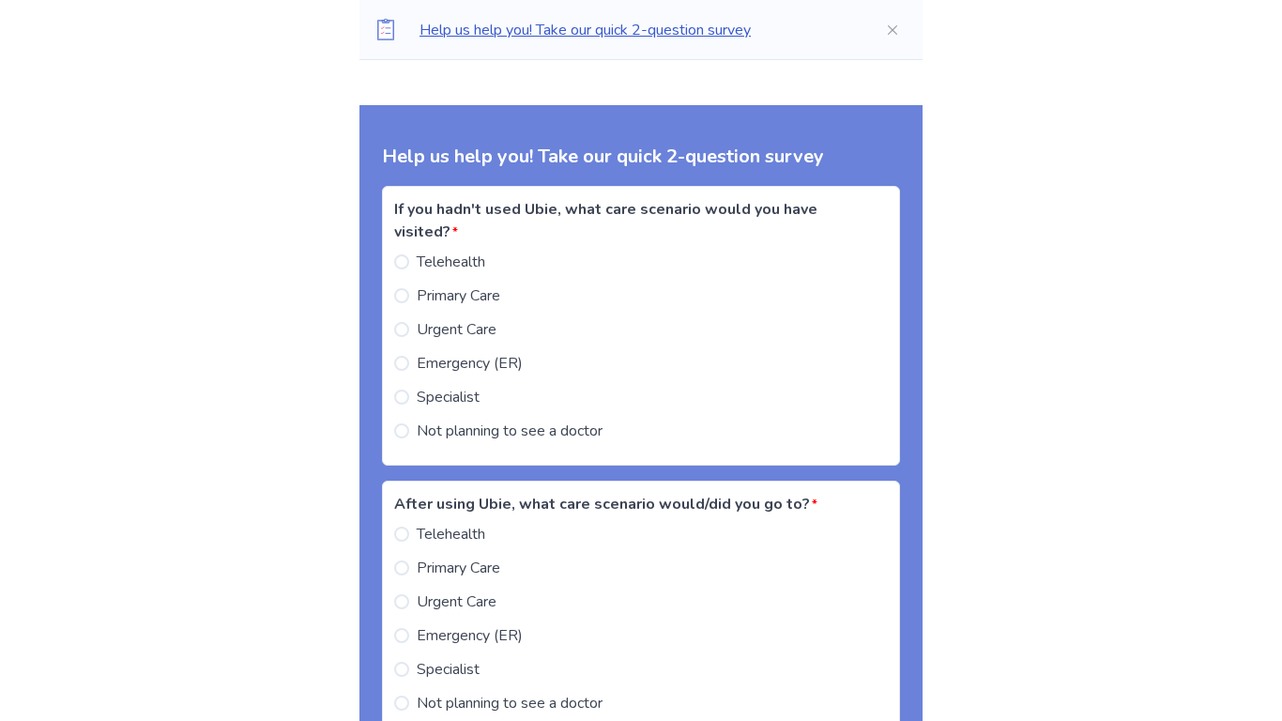
click at [595, 419] on span "Not planning to see a doctor" at bounding box center [510, 430] width 186 height 23
click at [533, 692] on span "Not planning to see a doctor" at bounding box center [510, 703] width 186 height 23
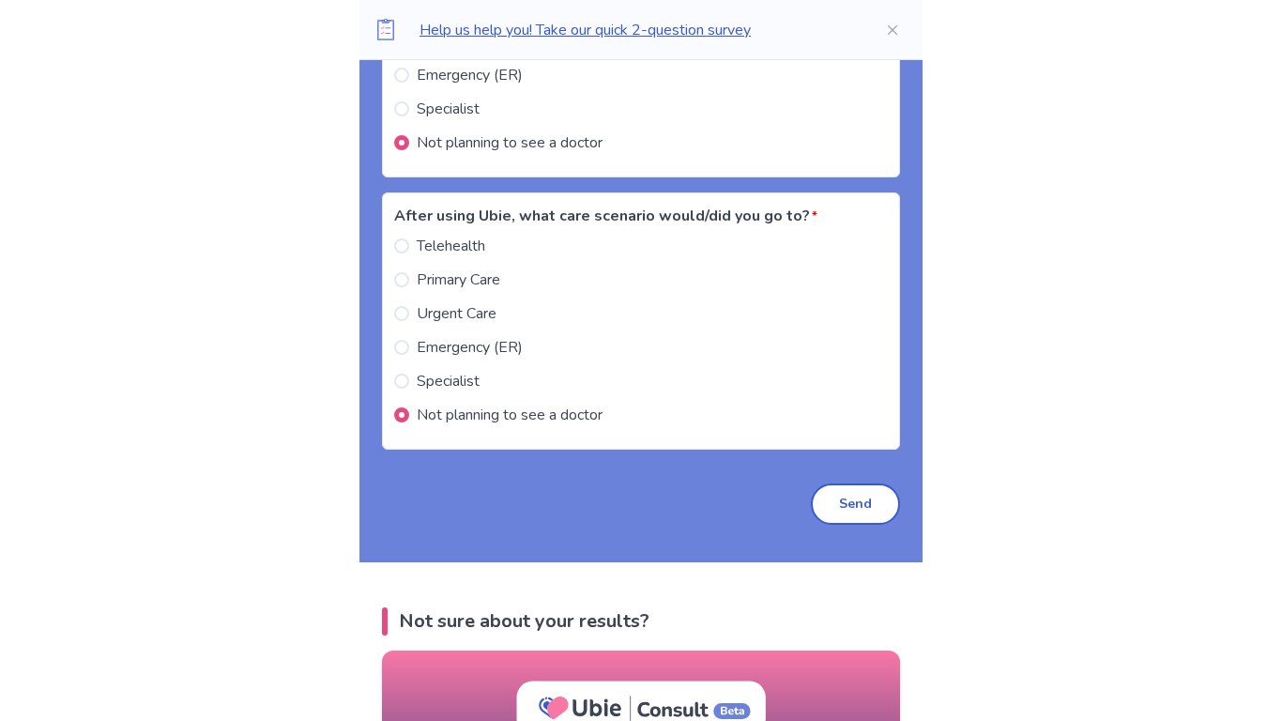
scroll to position [2313, 0]
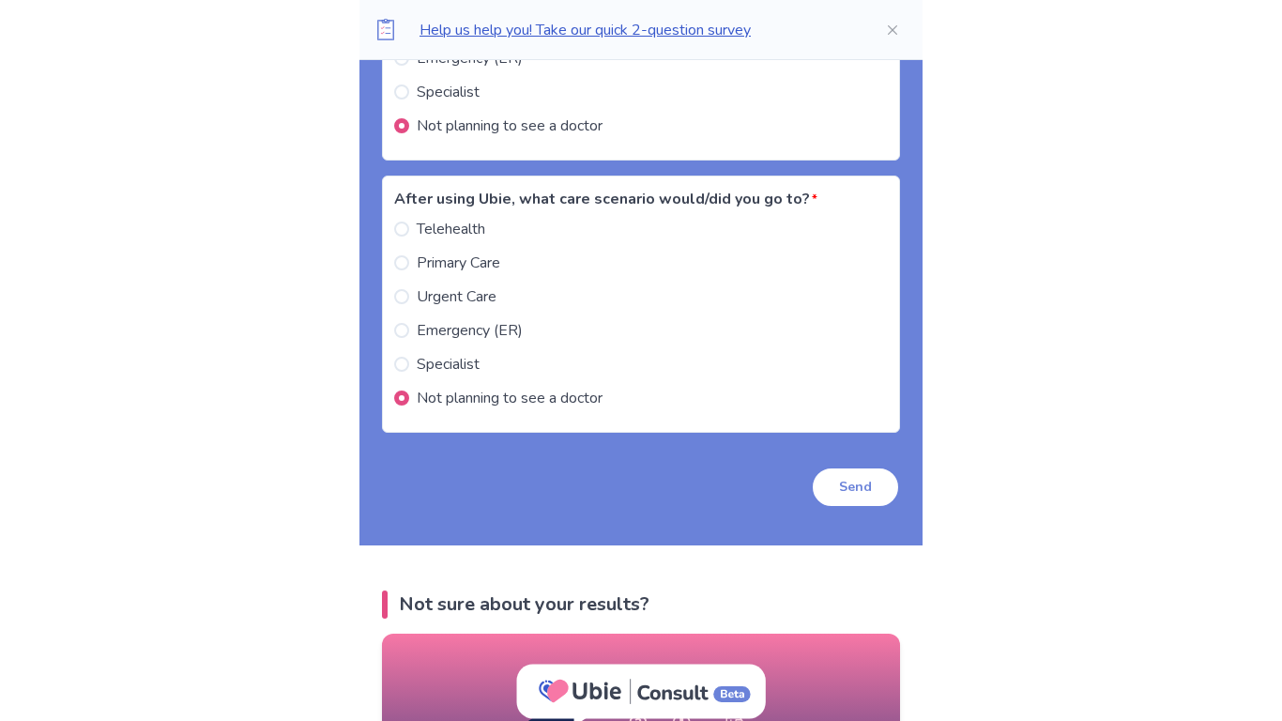
click at [873, 466] on button "Send" at bounding box center [855, 486] width 89 height 41
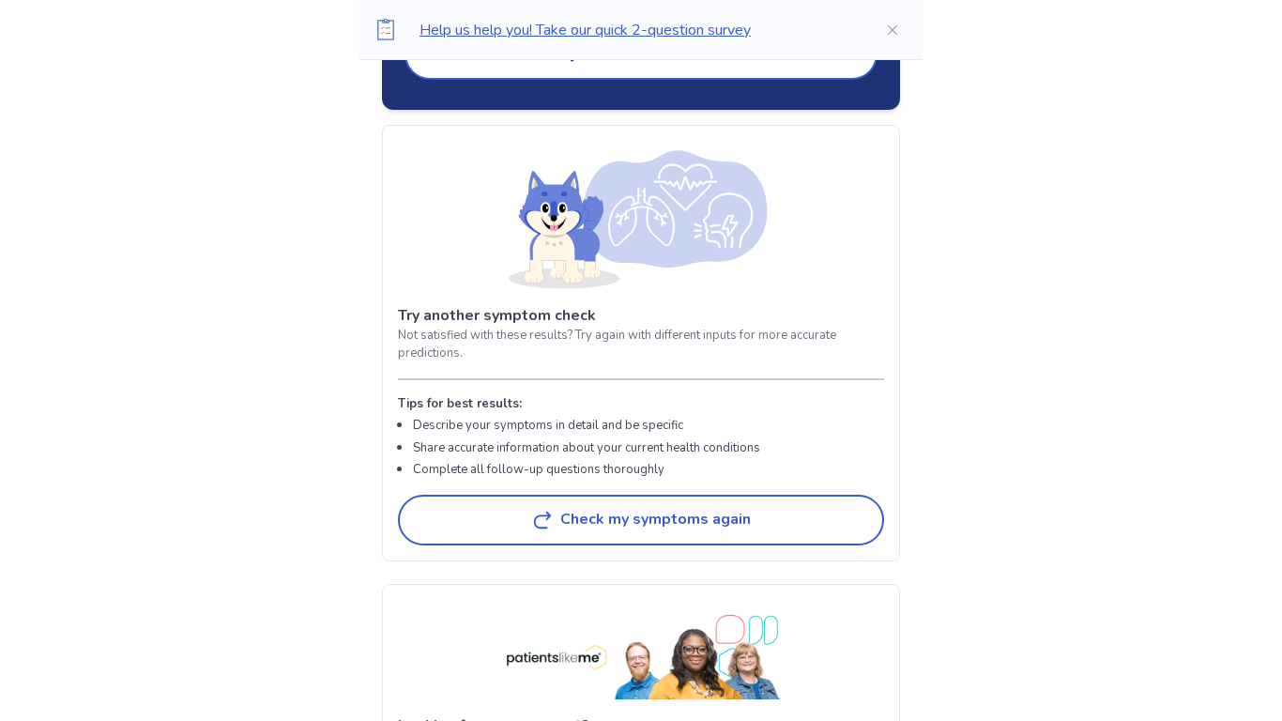
scroll to position [2563, 0]
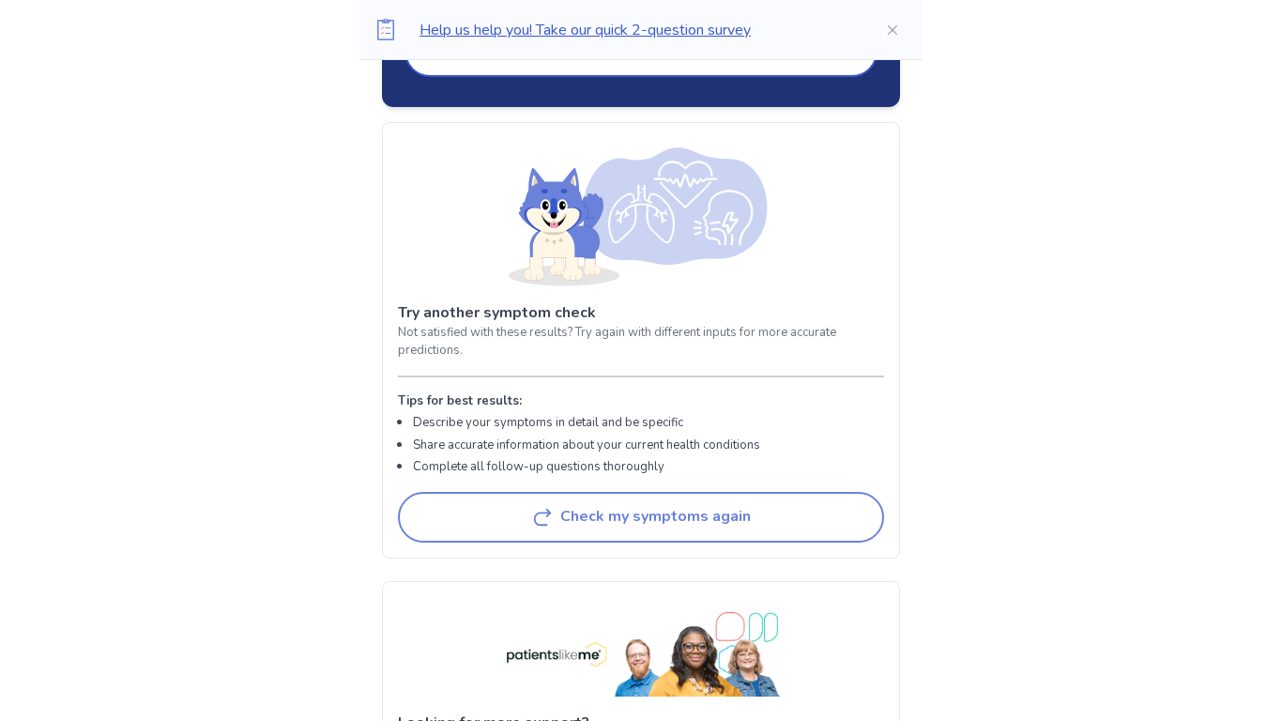
click at [821, 492] on button "Check my symptoms again" at bounding box center [641, 517] width 486 height 51
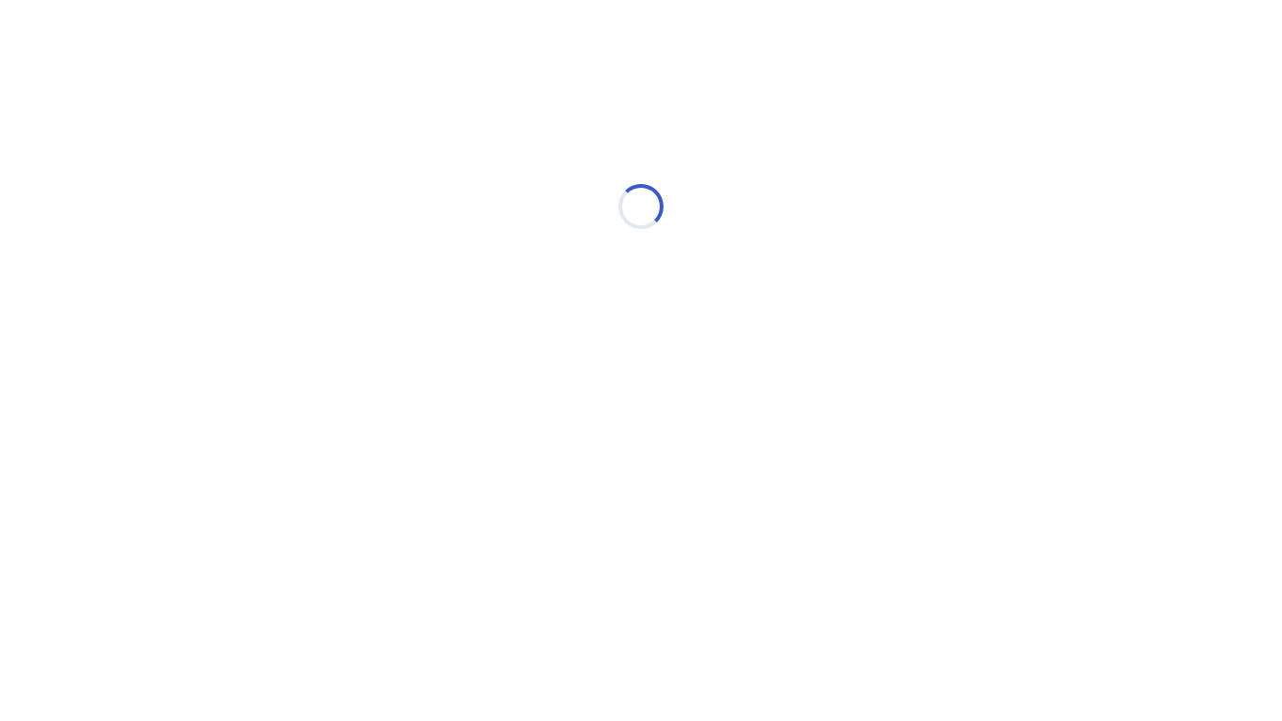
scroll to position [0, 0]
